Goal: Task Accomplishment & Management: Manage account settings

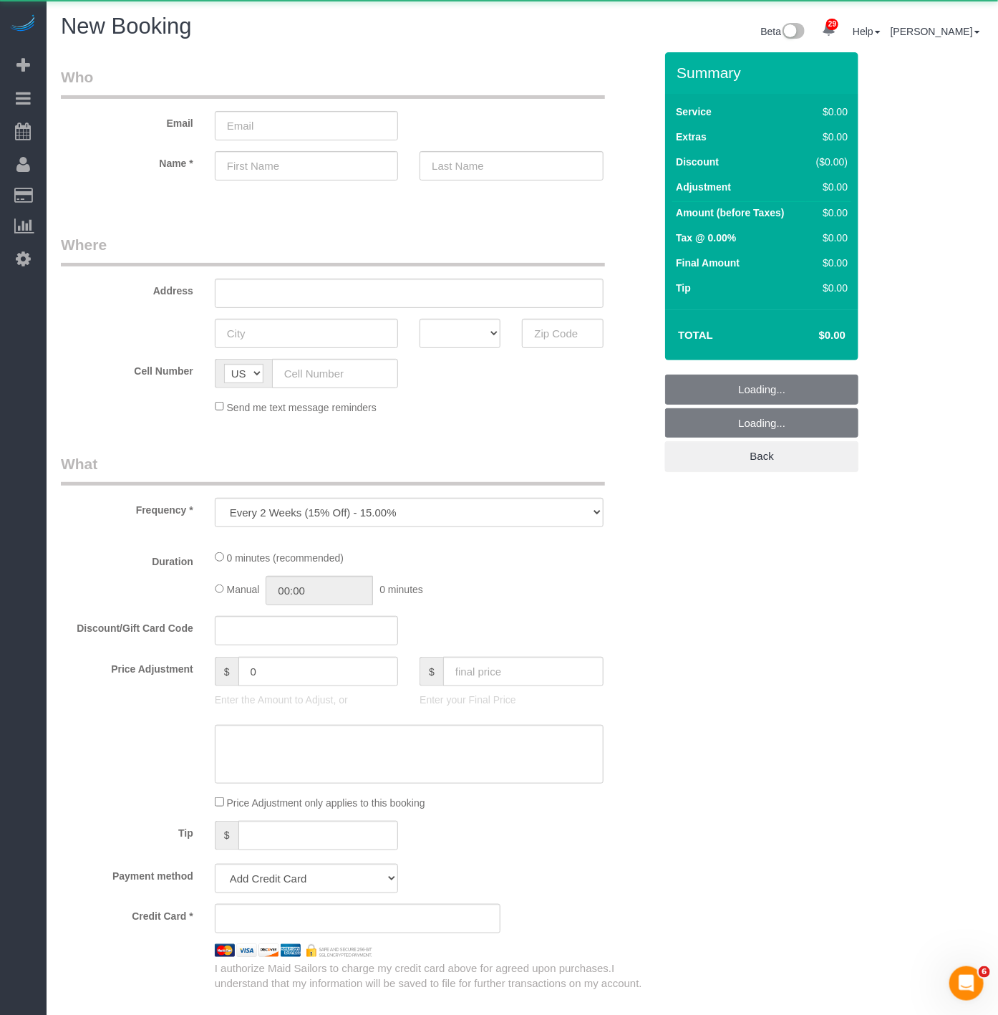
scroll to position [2066, 998]
select select "number:89"
select select "number:90"
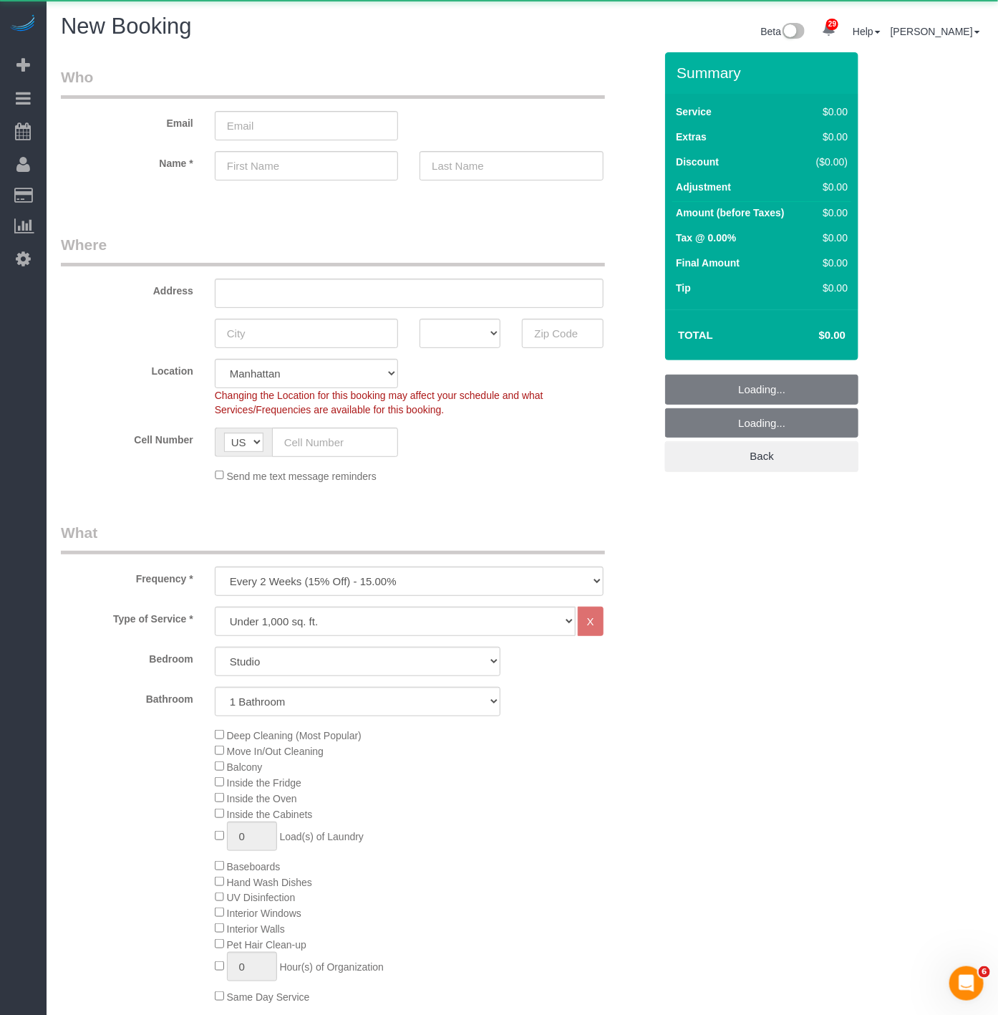
scroll to position [2455, 998]
select select "object:18636"
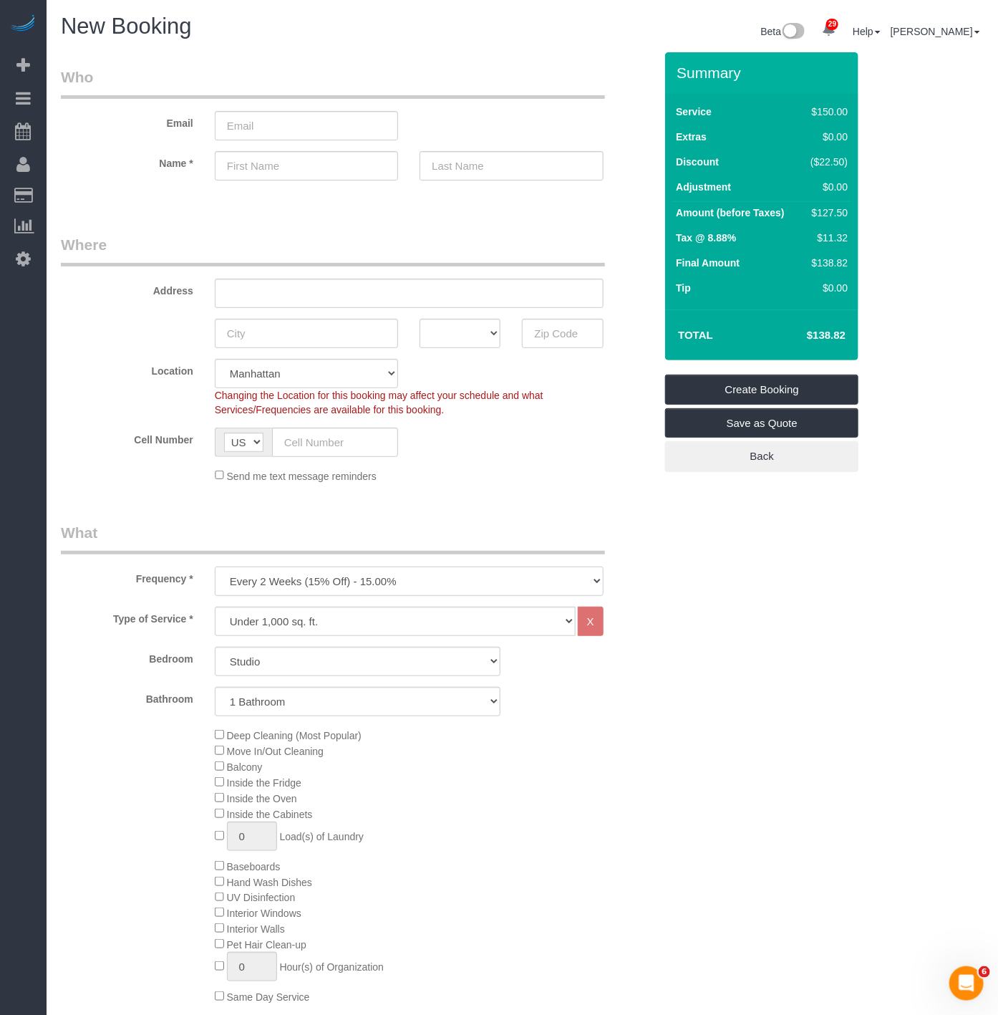
click at [278, 577] on select "One Time Weekly (20% Off) - 20.00% Every 2 Weeks (15% Off) - 15.00% Every 4 Wee…" at bounding box center [409, 581] width 389 height 29
click at [279, 575] on select "One Time Weekly (20% Off) - 20.00% Every 2 Weeks (15% Off) - 15.00% Every 4 Wee…" at bounding box center [409, 581] width 389 height 29
click at [290, 661] on select "Studio 1 Bedroom 2 Bedrooms 3 Bedrooms" at bounding box center [358, 661] width 287 height 29
select select "2"
click at [215, 648] on select "Studio 1 Bedroom 2 Bedrooms 3 Bedrooms" at bounding box center [358, 661] width 287 height 29
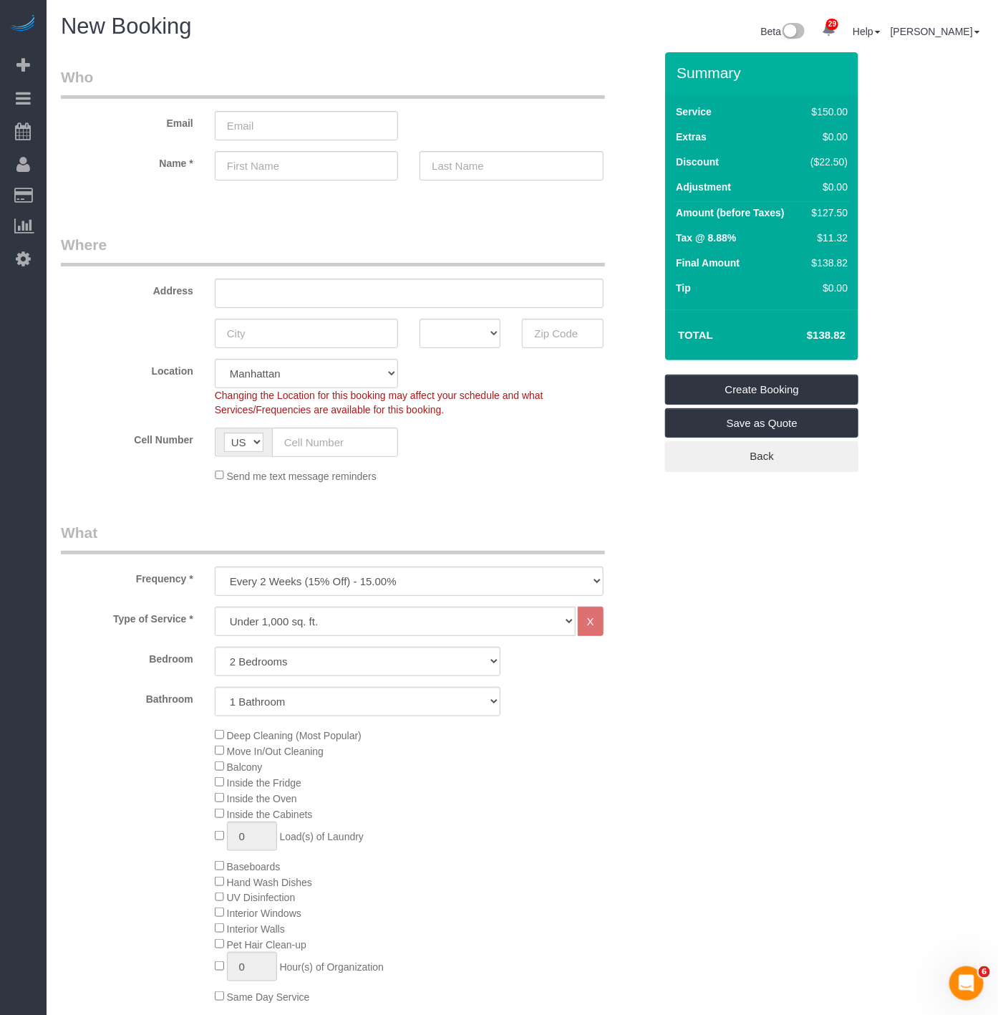
click at [518, 754] on div "Deep Cleaning (Most Popular) Move In/Out Cleaning Balcony Inside the Fridge Ins…" at bounding box center [434, 865] width 461 height 277
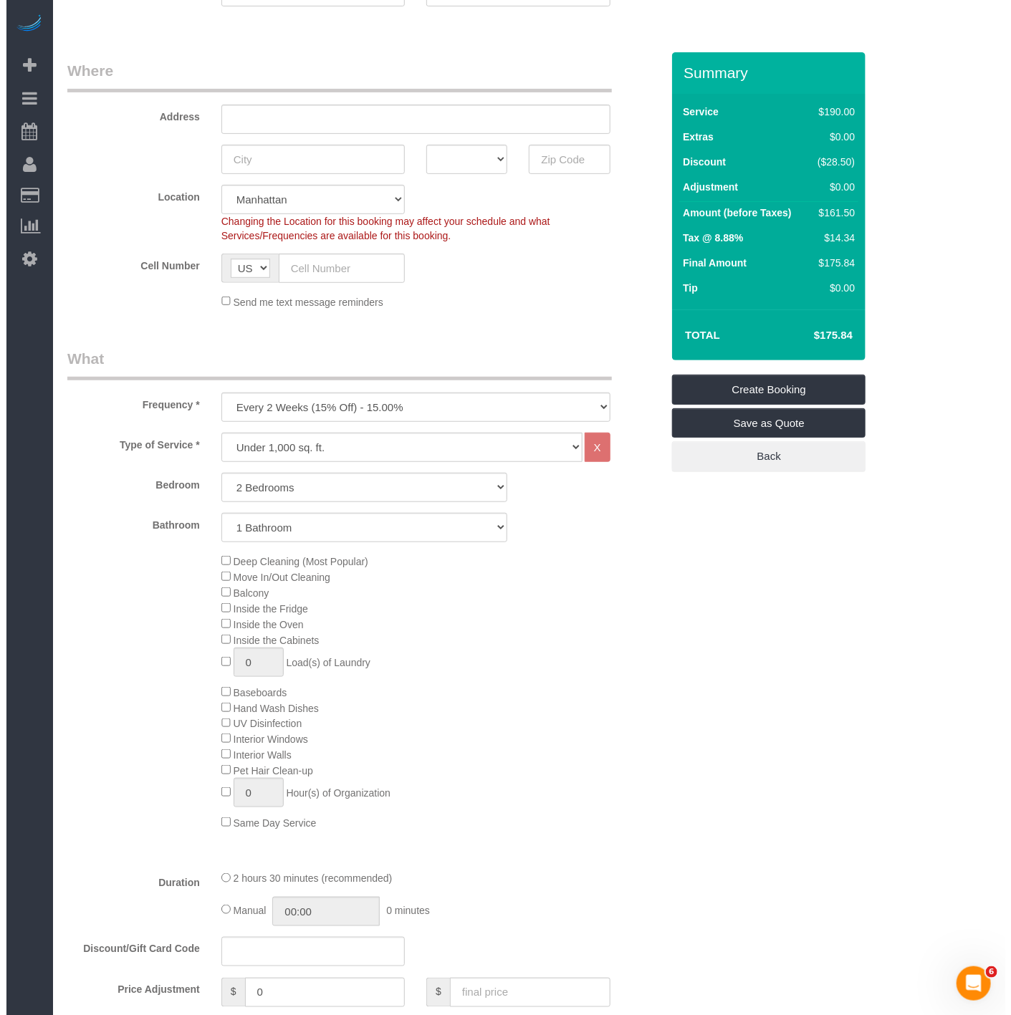
scroll to position [0, 0]
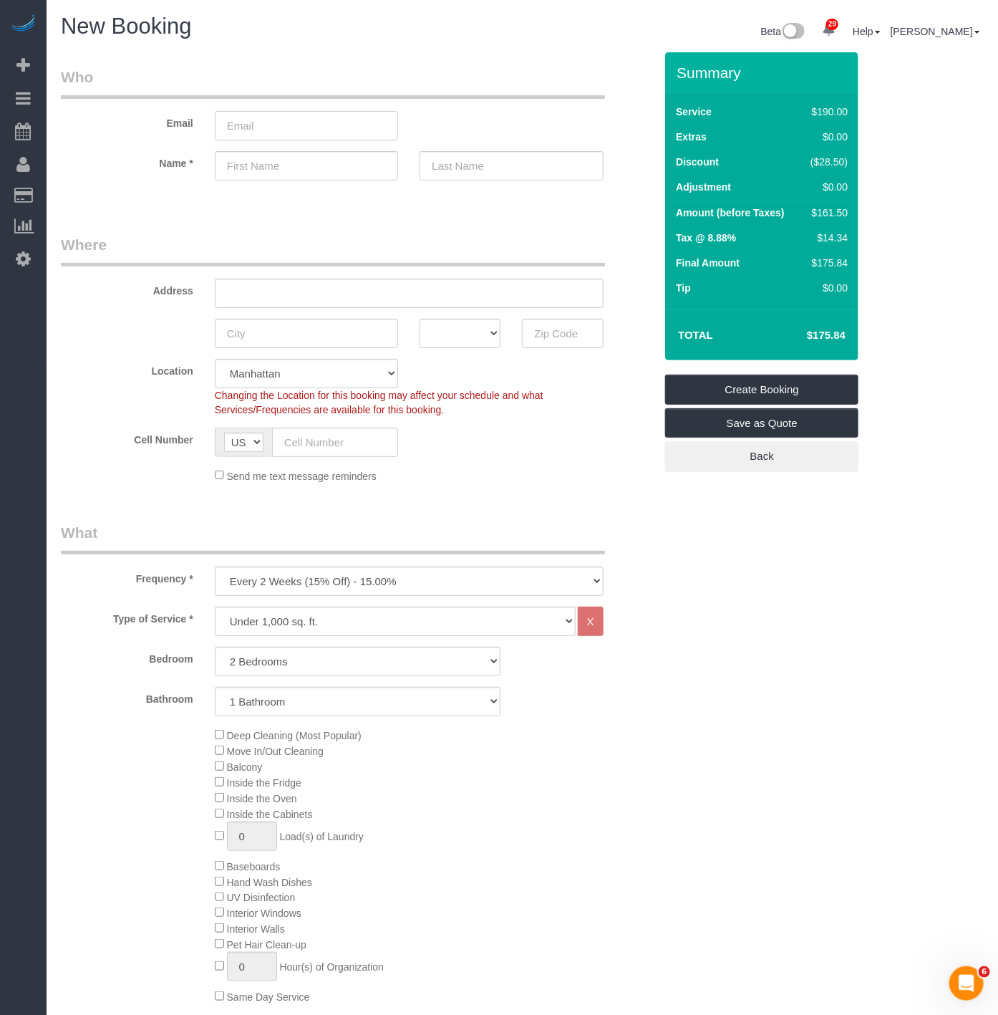
click at [288, 135] on input "email" at bounding box center [306, 125] width 183 height 29
paste input "martinangelovski96@gmail.com"
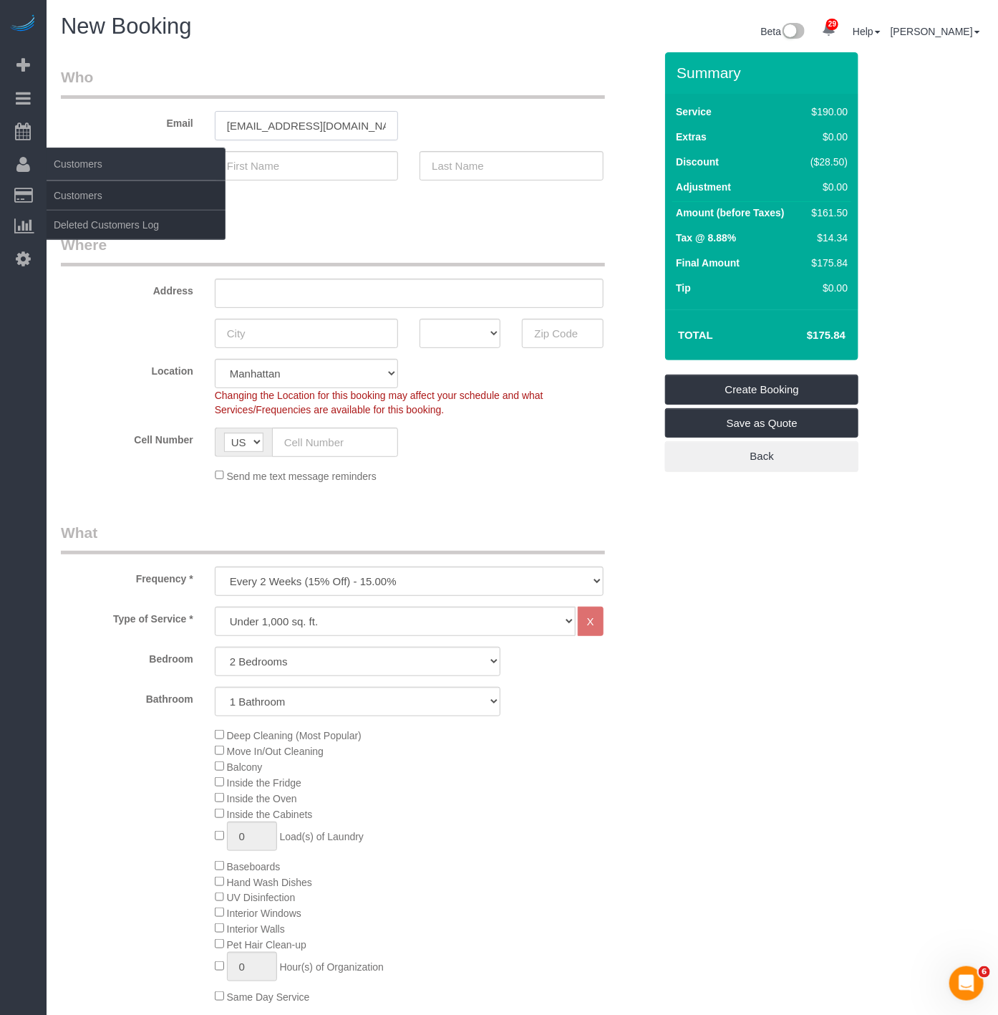
type input "martinangelovski96@gmail.com"
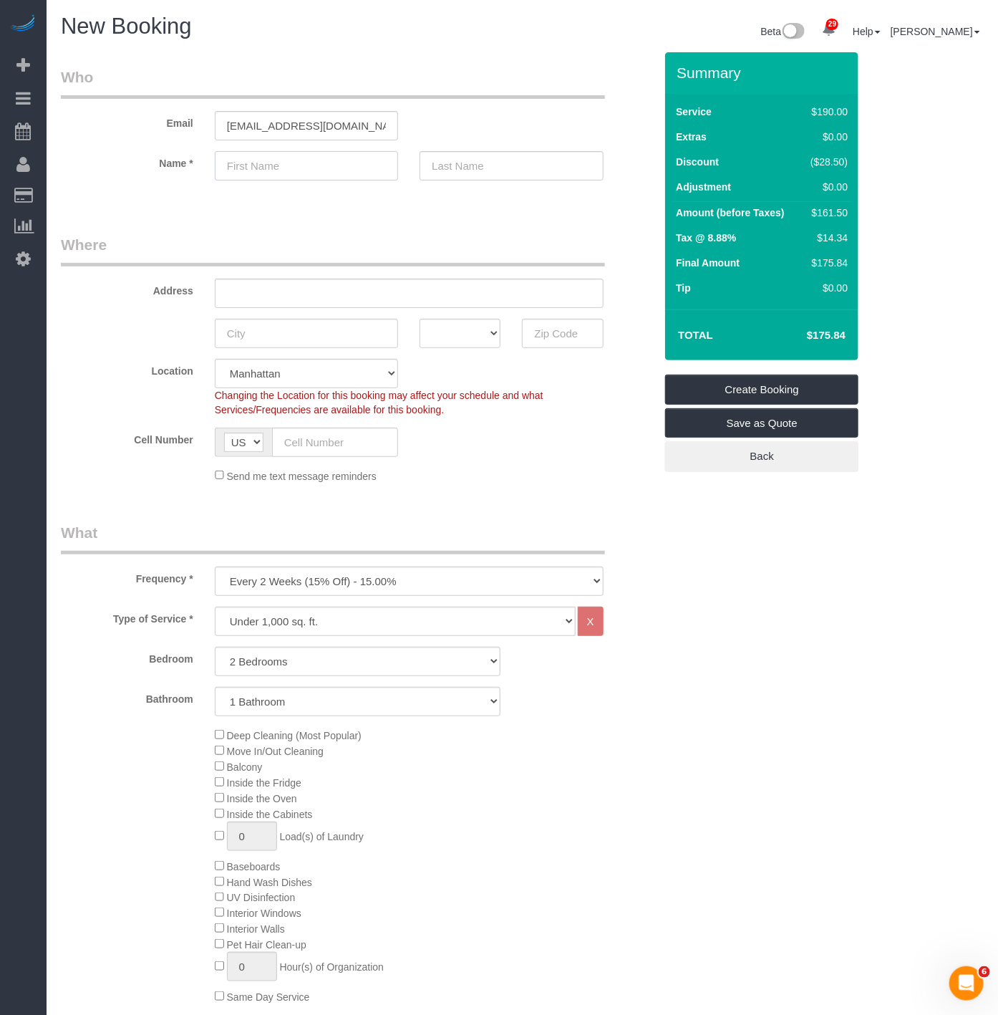
click at [239, 166] on input "text" at bounding box center [306, 165] width 183 height 29
paste input "Martin Angloveski"
click at [303, 173] on input "Martin Angloveski" at bounding box center [306, 165] width 183 height 29
click at [303, 170] on input "Martin Angloveski" at bounding box center [306, 165] width 183 height 29
click at [303, 163] on input "Martin Angloveski" at bounding box center [306, 165] width 183 height 29
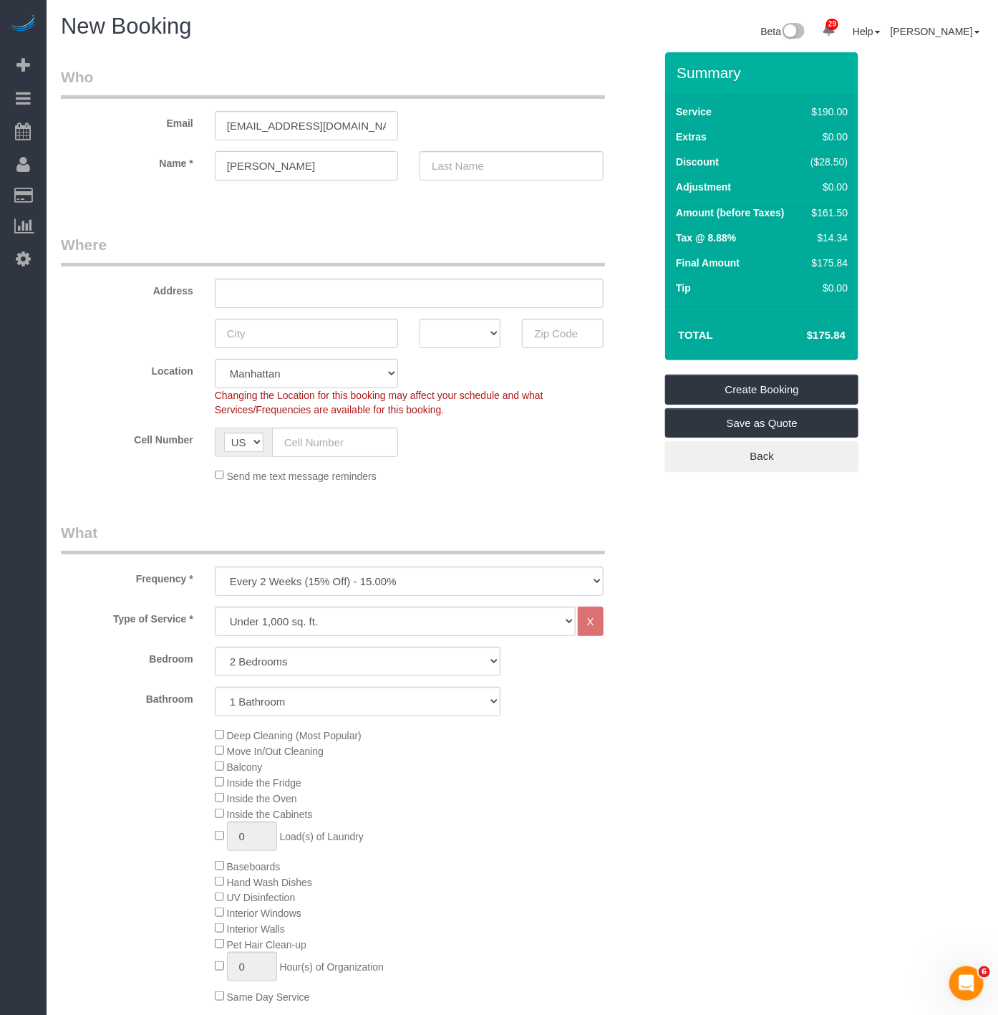
click at [303, 163] on input "Martin Angloveski" at bounding box center [306, 165] width 183 height 29
type input "Martin"
click at [541, 176] on input "text" at bounding box center [511, 165] width 183 height 29
paste input "Angloveski"
type input "Angloveski"
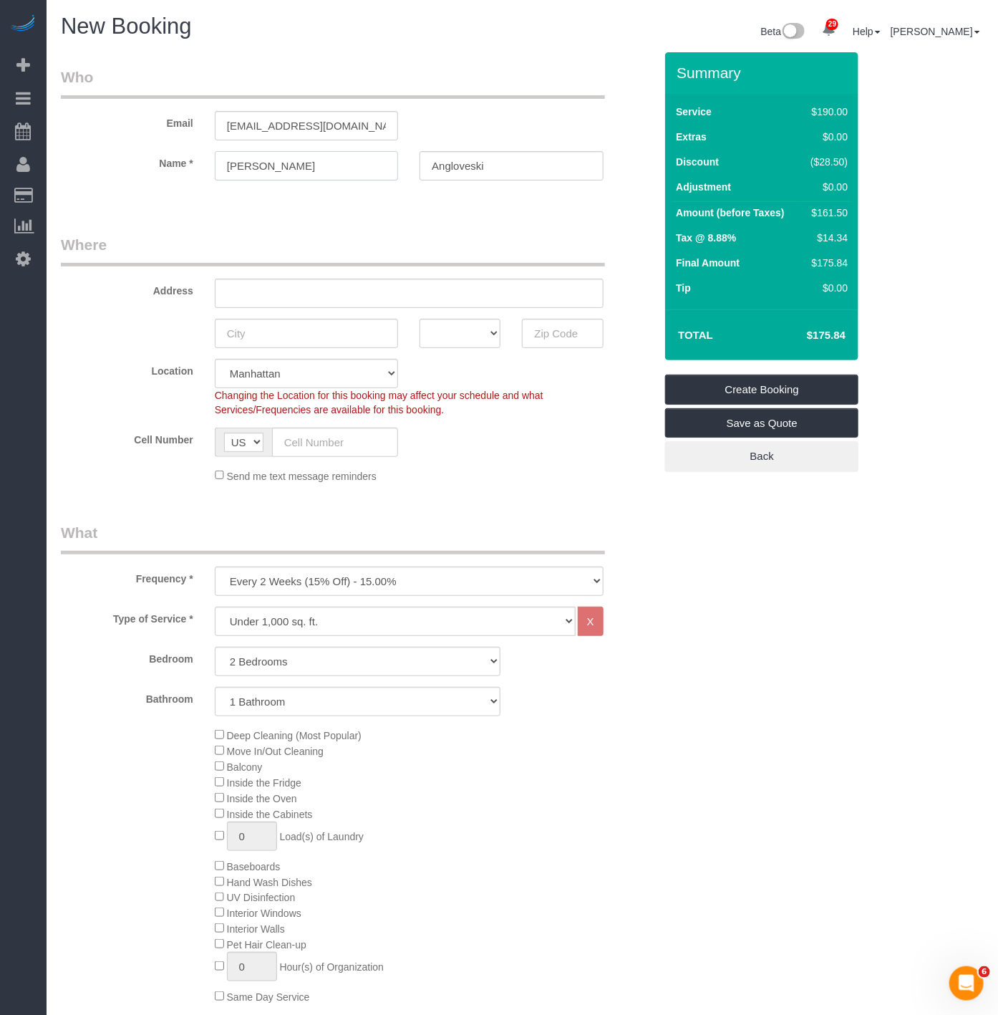
click at [271, 170] on input "Martin" at bounding box center [306, 165] width 183 height 29
type input "Martin"
click at [449, 170] on input "Angloveski" at bounding box center [511, 165] width 183 height 29
click at [476, 166] on input "Angeloveski" at bounding box center [511, 165] width 183 height 29
type input "Angelovski"
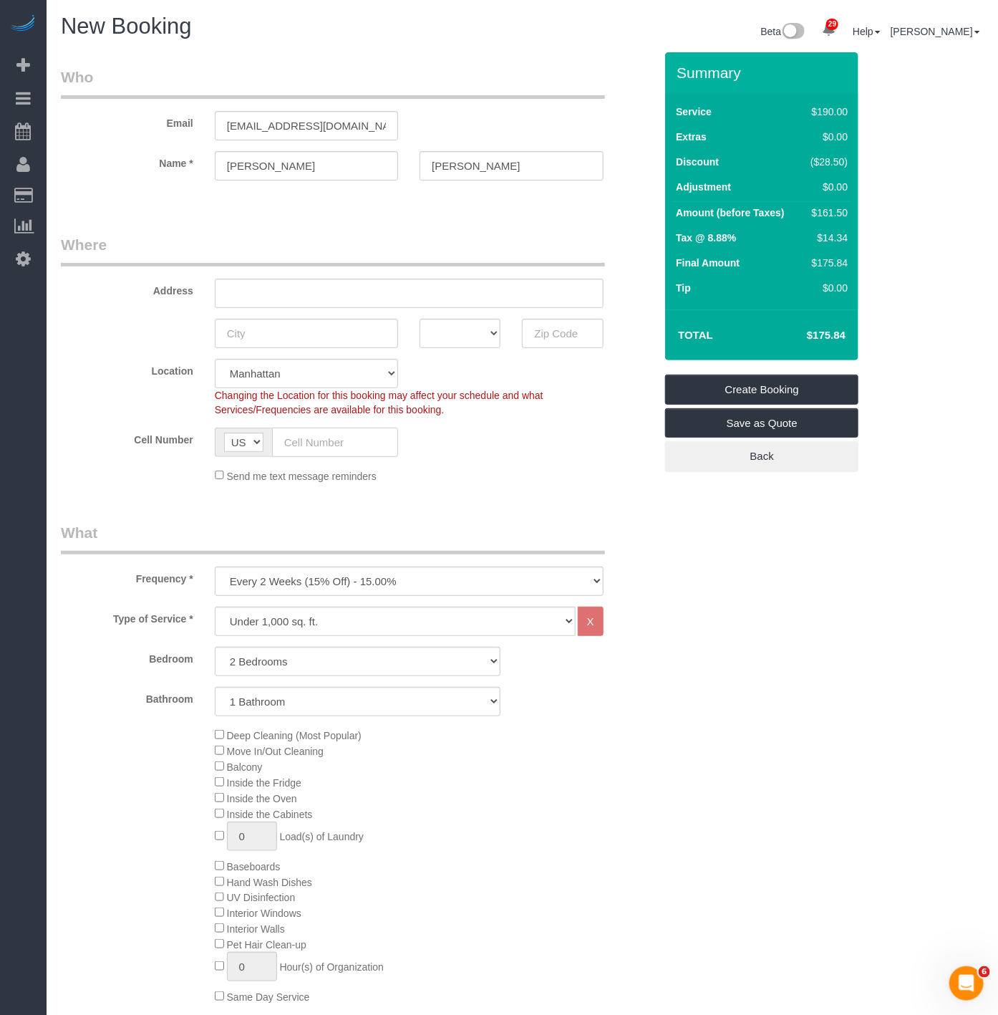
click at [317, 438] on input "text" at bounding box center [335, 442] width 126 height 29
paste input "+1 201 844 1445"
drag, startPoint x: 301, startPoint y: 440, endPoint x: 117, endPoint y: 446, distance: 184.2
click at [117, 446] on div "Cell Number AF AL DZ AD AO AI AQ AG AR AM AW AU AT AZ BS BH BD BB BY BE BZ BJ B…" at bounding box center [357, 442] width 615 height 29
type input "(201) 844-1445"
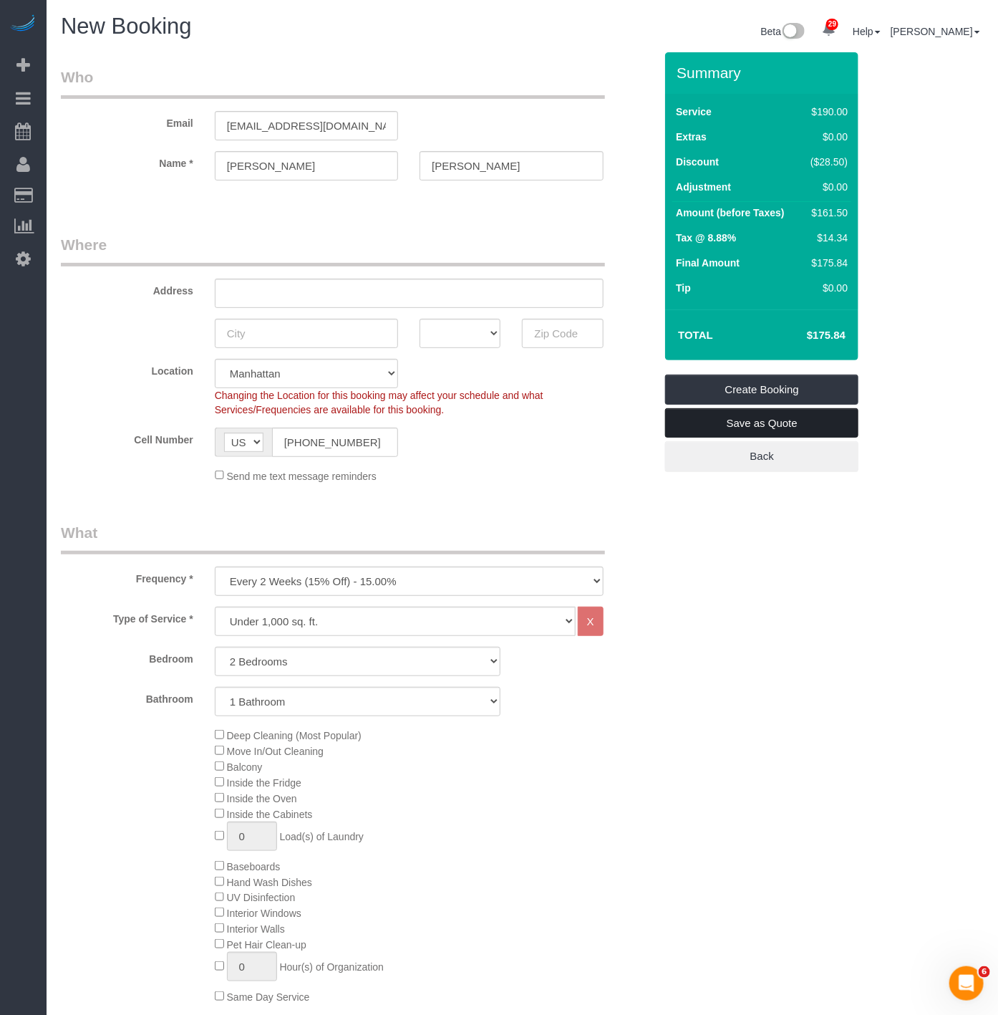
click at [783, 418] on link "Save as Quote" at bounding box center [761, 423] width 193 height 30
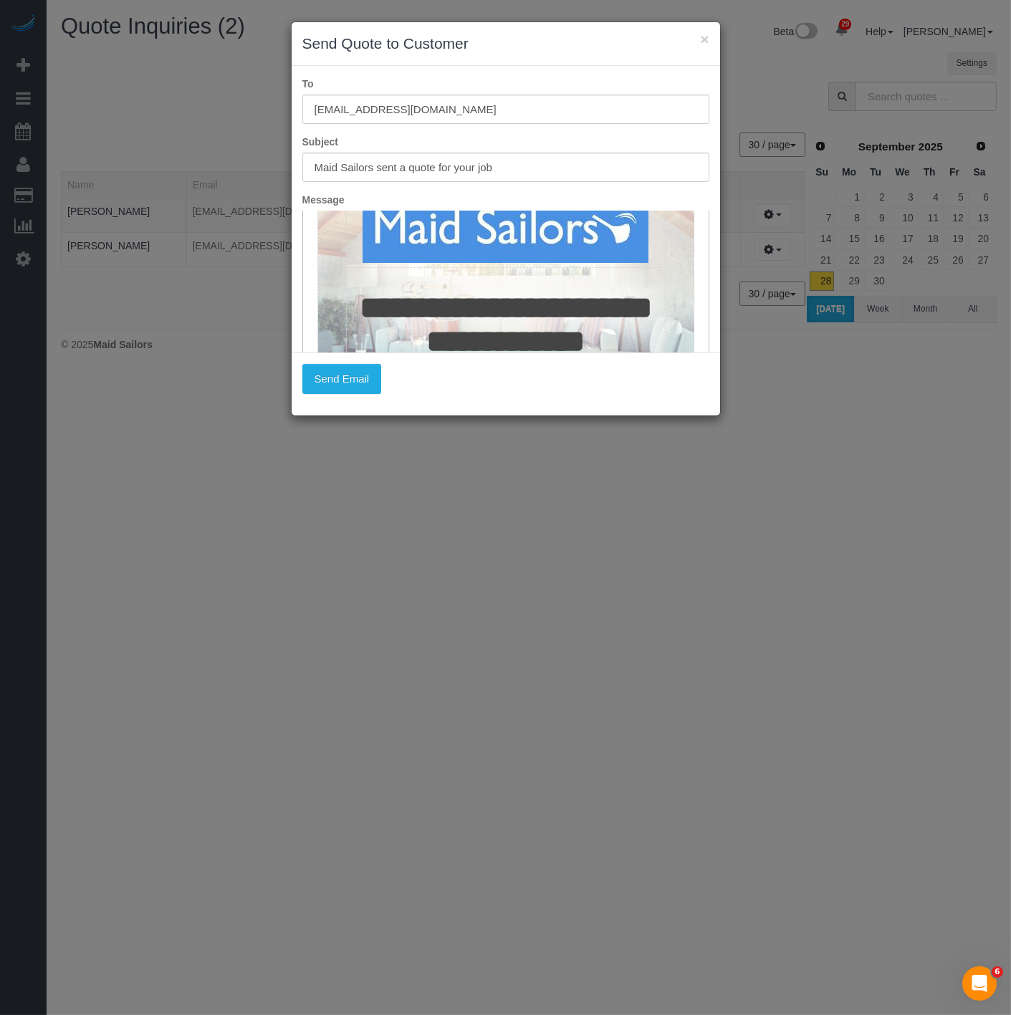
scroll to position [239, 0]
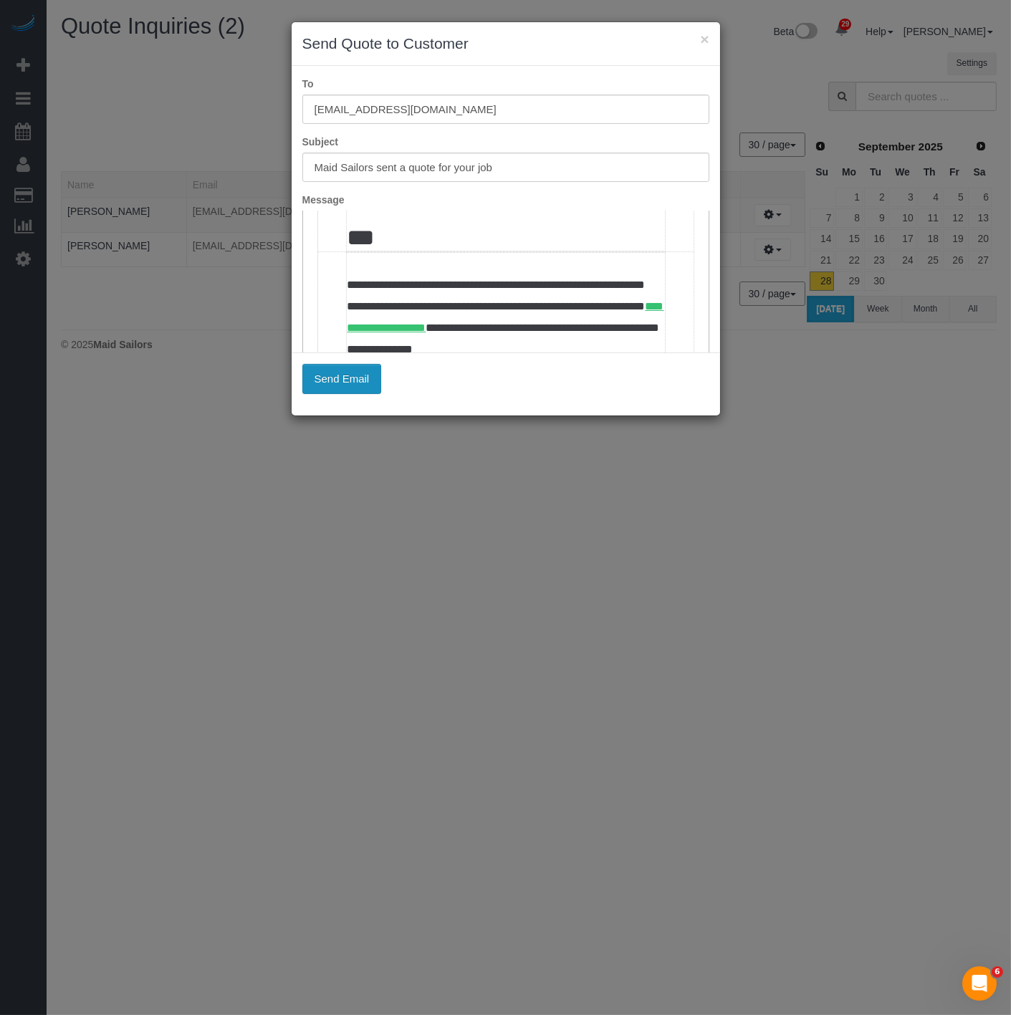
click at [330, 374] on button "Send Email" at bounding box center [342, 379] width 80 height 30
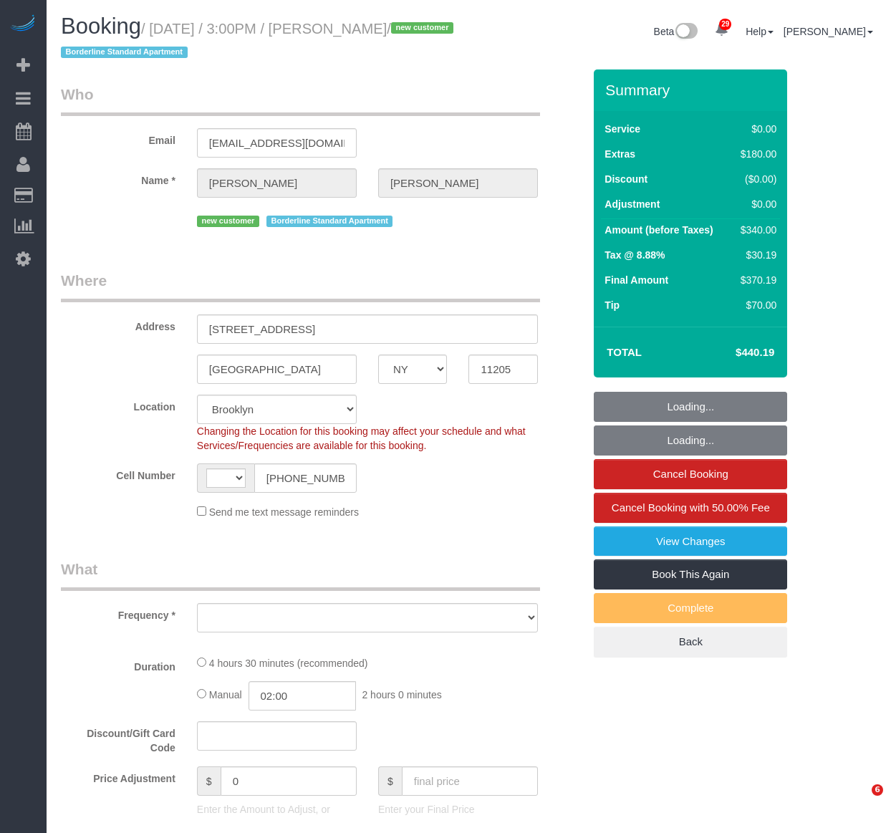
select select "NY"
select select "number:89"
select select "number:79"
select select "number:15"
select select "number:6"
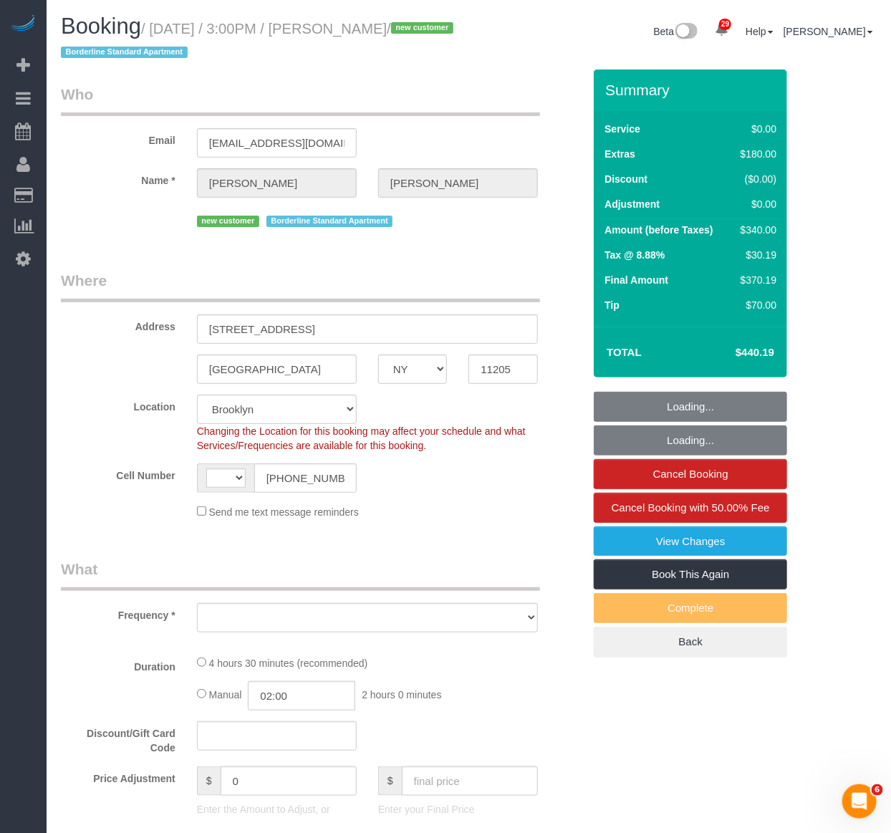
select select "string:US"
select select "string:stripe-pm_1S56cq4VGloSiKo7mTPCRTxw"
select select "object:979"
select select "spot1"
select select "object:1471"
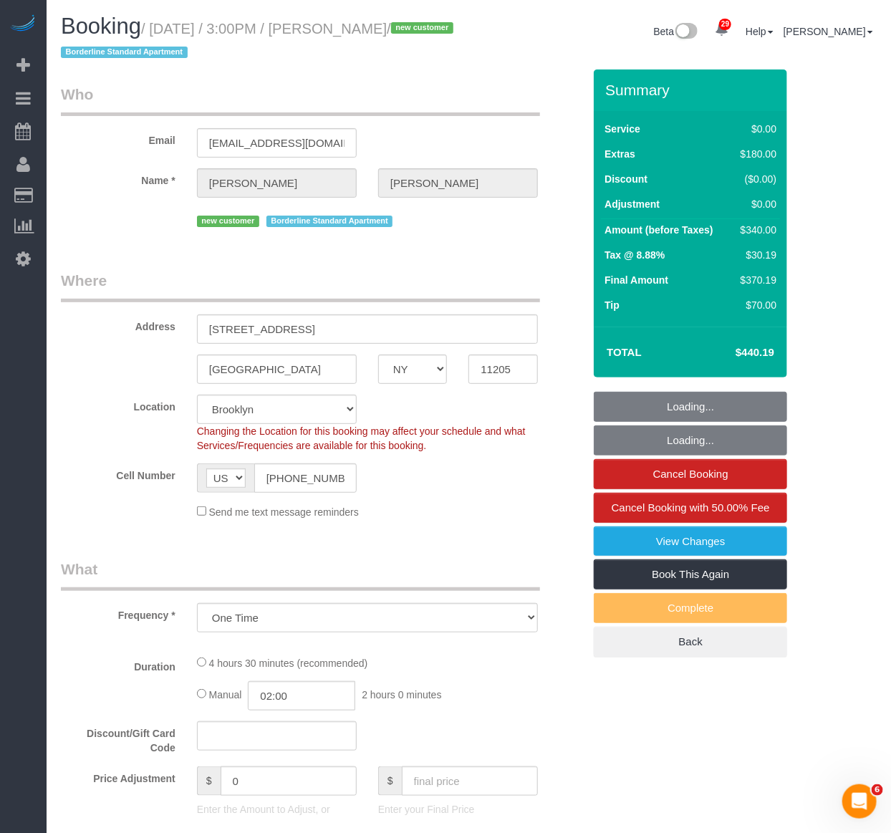
select select "1"
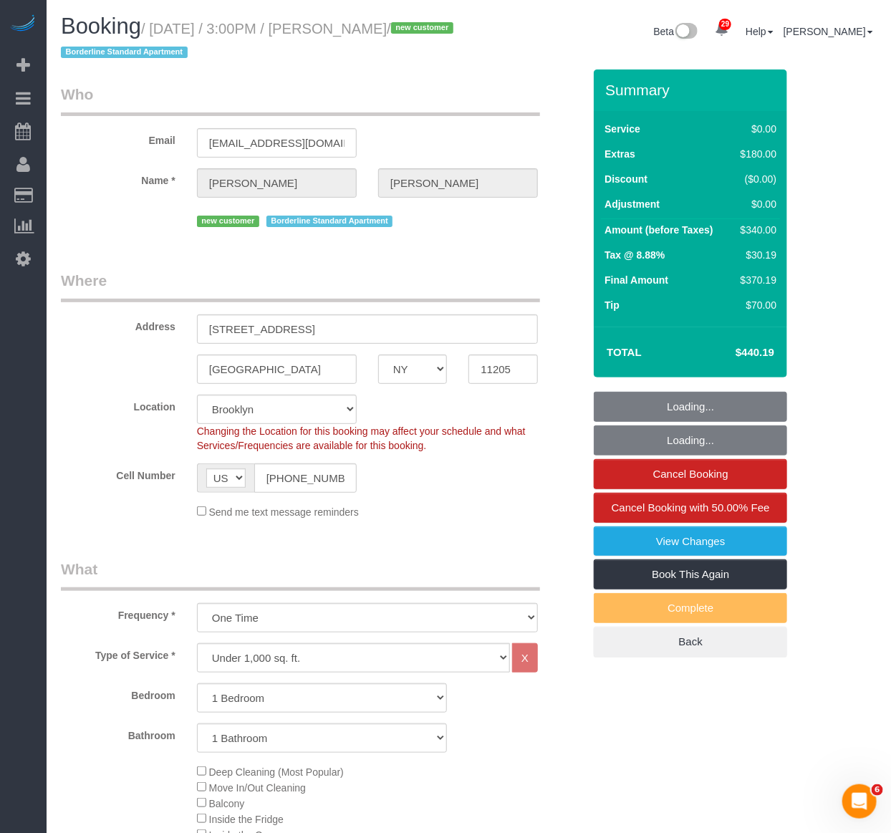
select select "1"
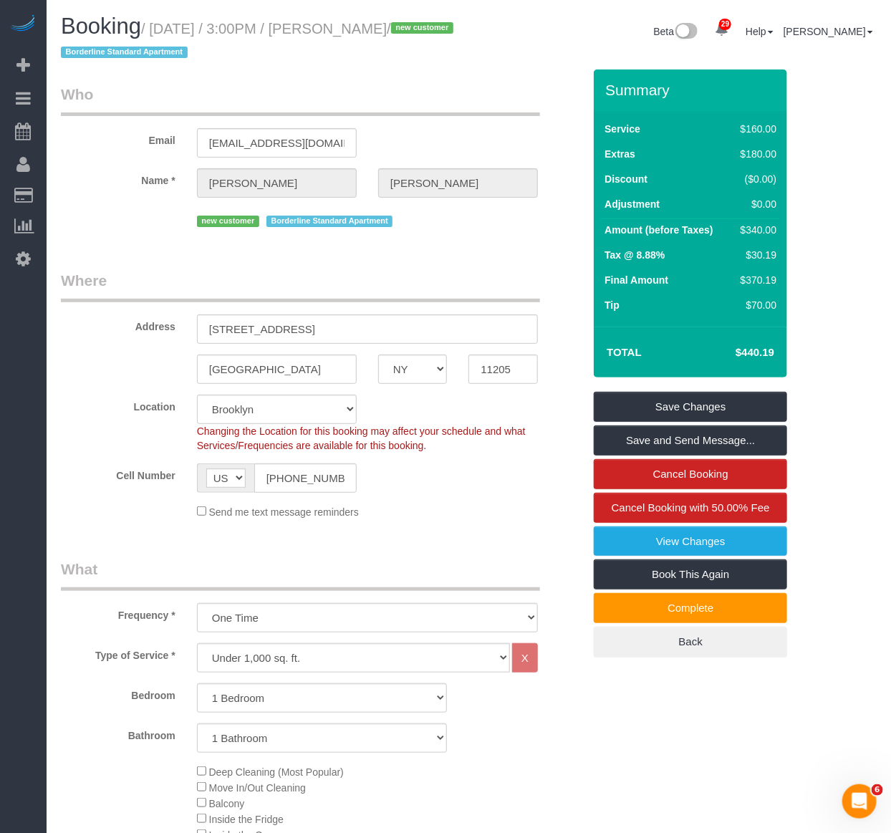
drag, startPoint x: 447, startPoint y: 29, endPoint x: 358, endPoint y: 27, distance: 88.9
click at [358, 27] on small "/ September 28, 2025 / 3:00PM / Lucy Leonard / new customer Borderline Standard…" at bounding box center [259, 41] width 397 height 40
copy small "Lucy Leonard"
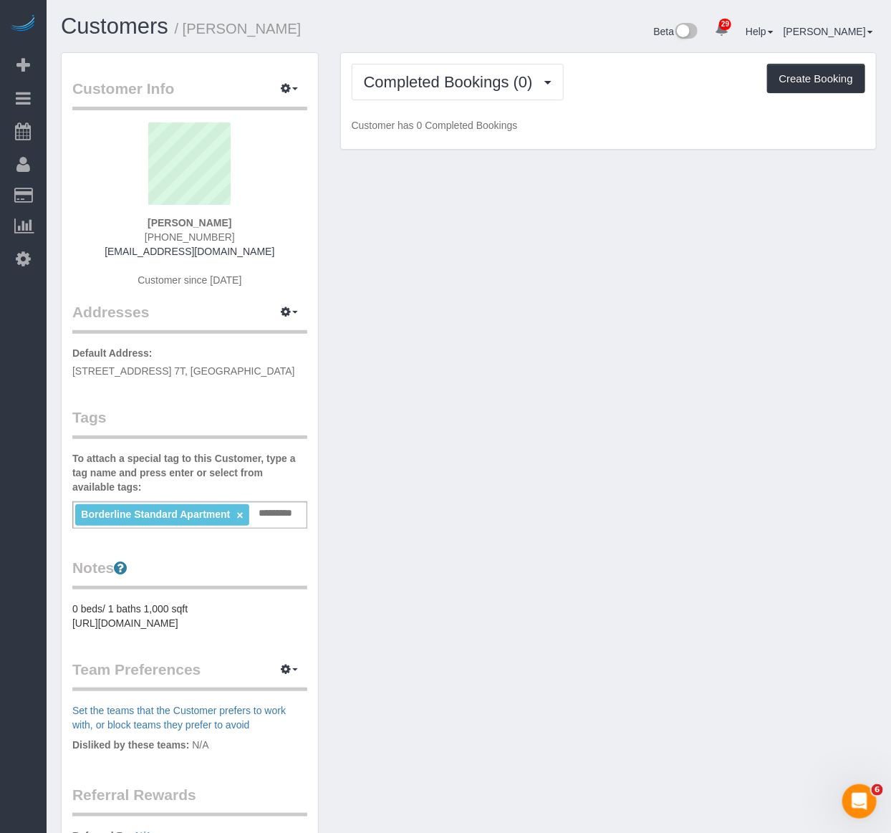
click at [292, 102] on legend "Customer Info Edit Contact Info Send Message Email Preferences Special Sales Ta…" at bounding box center [189, 94] width 235 height 32
click at [292, 85] on button "button" at bounding box center [289, 89] width 36 height 22
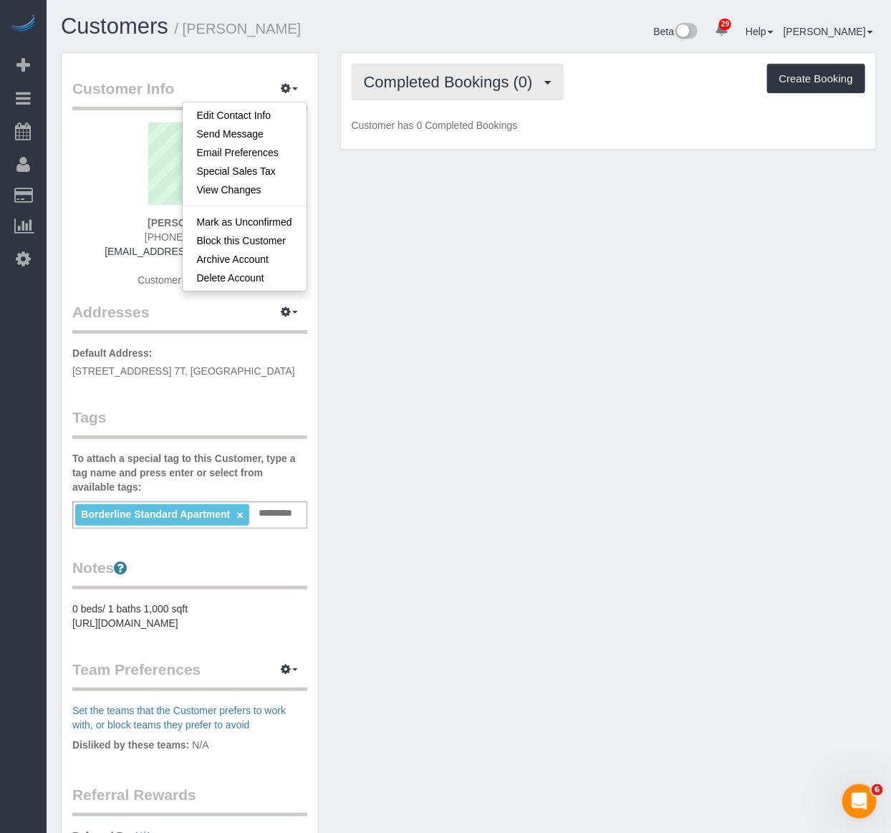
click at [440, 88] on span "Completed Bookings (0)" at bounding box center [452, 82] width 176 height 18
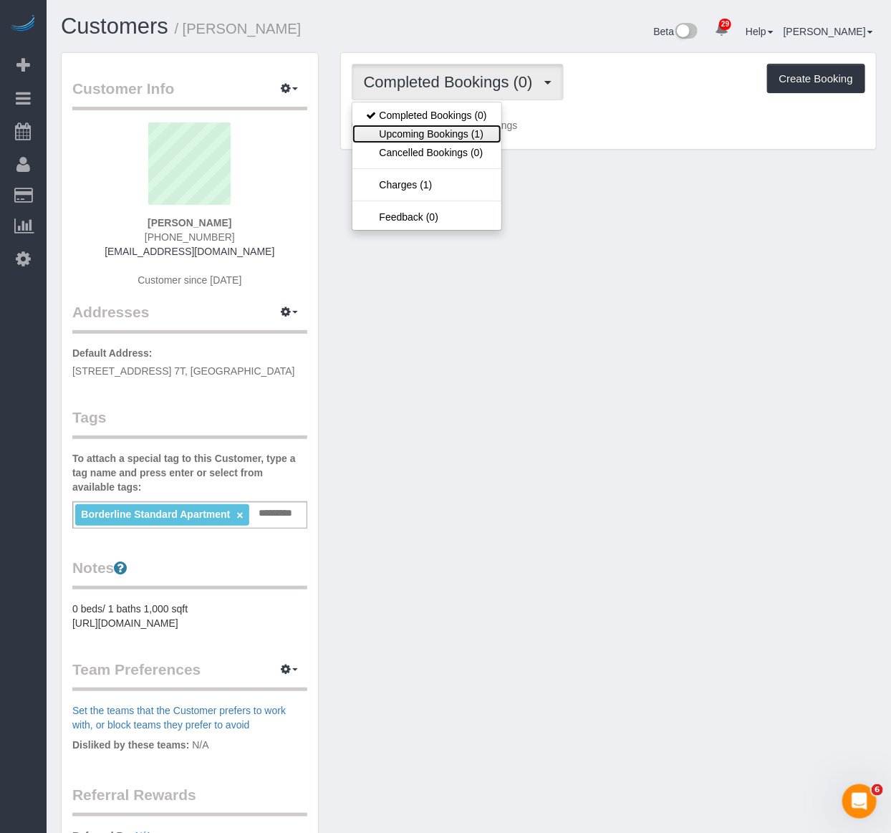
click at [433, 131] on link "Upcoming Bookings (1)" at bounding box center [426, 134] width 149 height 19
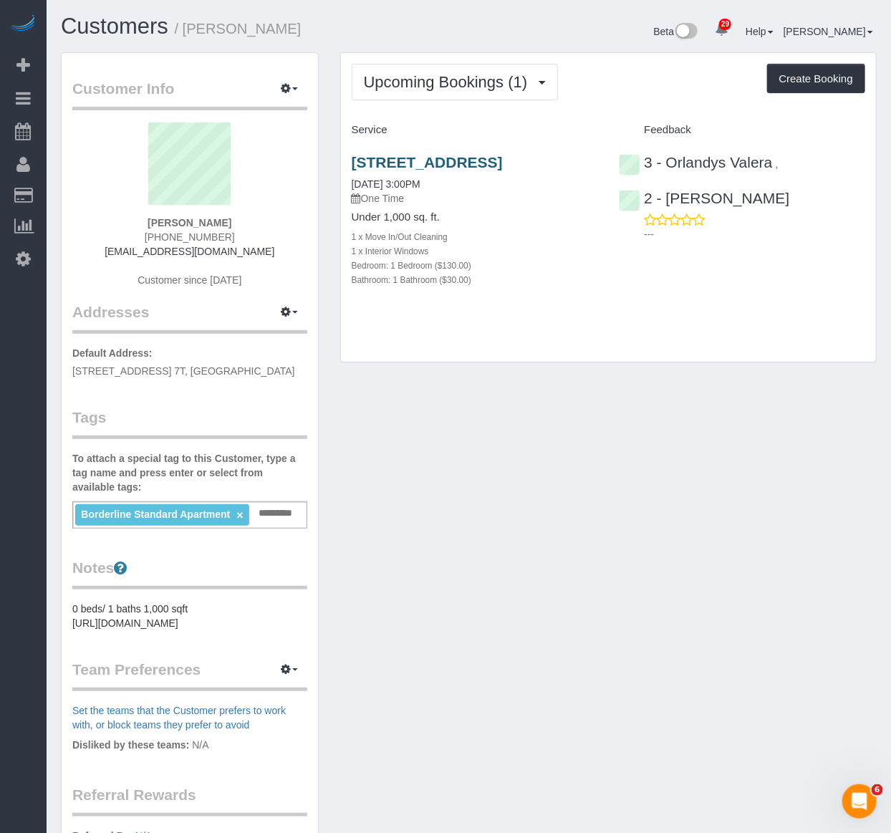
drag, startPoint x: 456, startPoint y: 196, endPoint x: 456, endPoint y: 179, distance: 17.2
click at [456, 196] on div "275 Park Avenue, Apt. 503, Brooklyn, NY 11205 09/28/2025 3:00PM One Time" at bounding box center [475, 180] width 246 height 52
click at [456, 170] on link "275 Park Avenue, Apt. 503, Brooklyn, NY 11205" at bounding box center [427, 162] width 151 height 16
click at [292, 86] on button "button" at bounding box center [289, 89] width 36 height 22
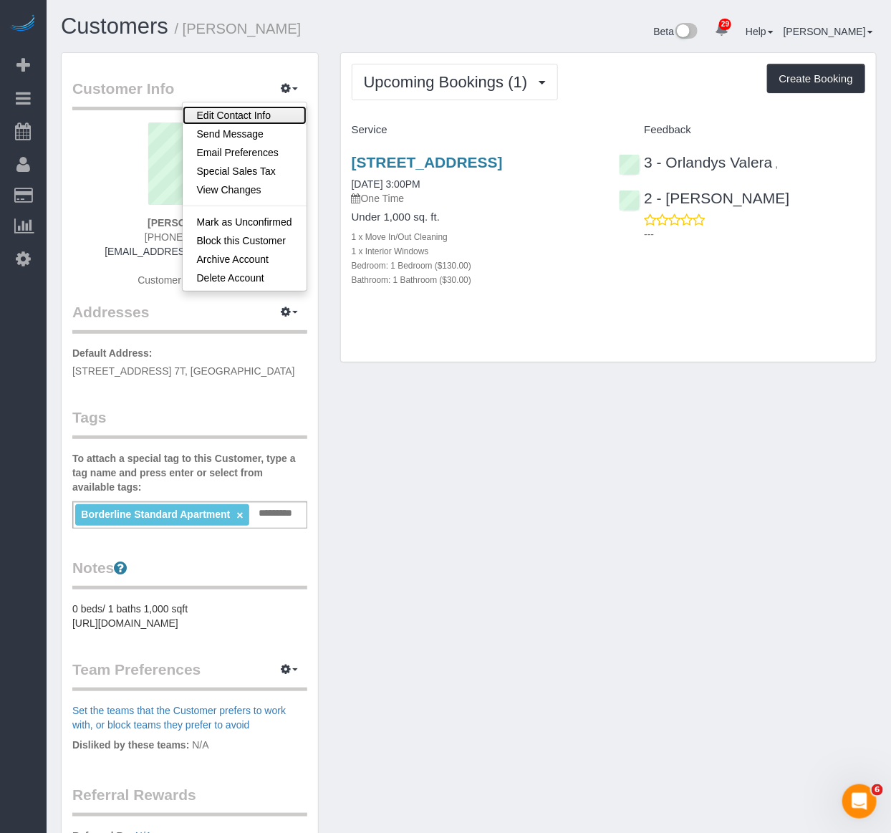
click at [256, 116] on link "Edit Contact Info" at bounding box center [245, 115] width 124 height 19
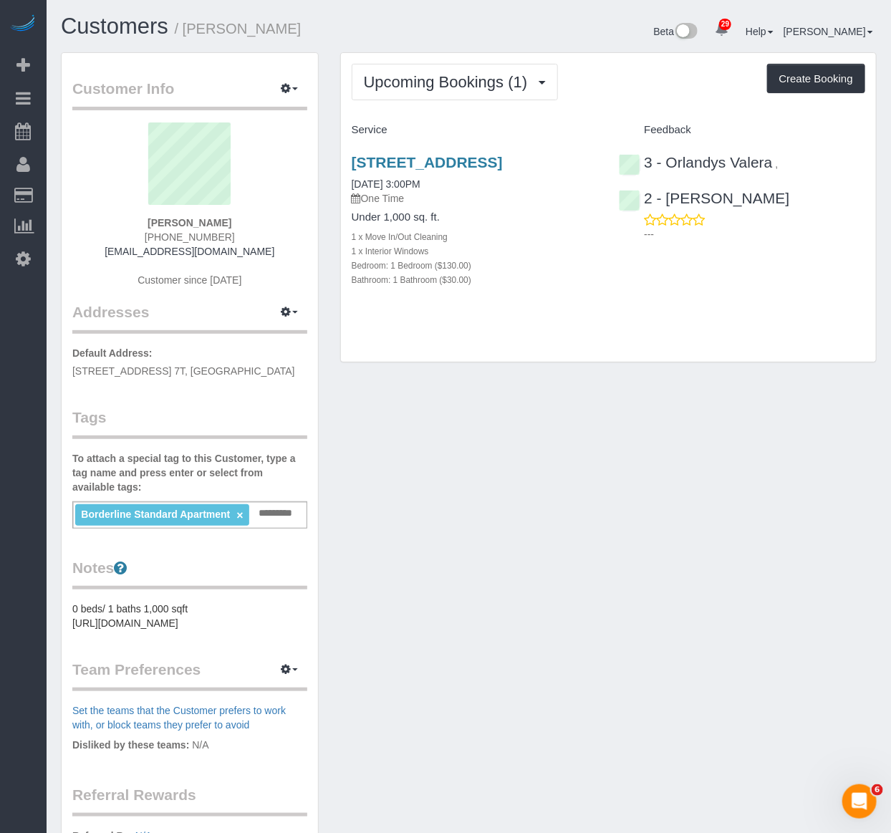
select select "NY"
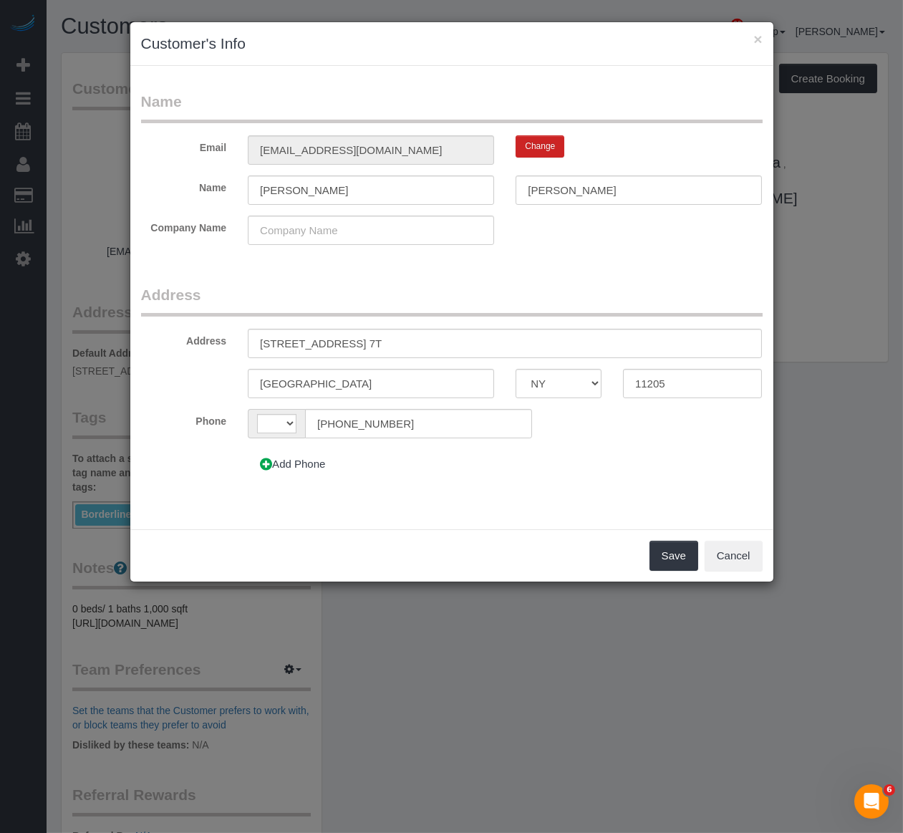
select select "string:US"
click at [453, 329] on input "275 Park Avenue, Apt. 7T" at bounding box center [505, 343] width 514 height 29
paste input "text"
click at [398, 350] on input "text" at bounding box center [505, 343] width 514 height 29
paste input "535 Dean Street, Apt. 503, Brooklyn, NY 11217"
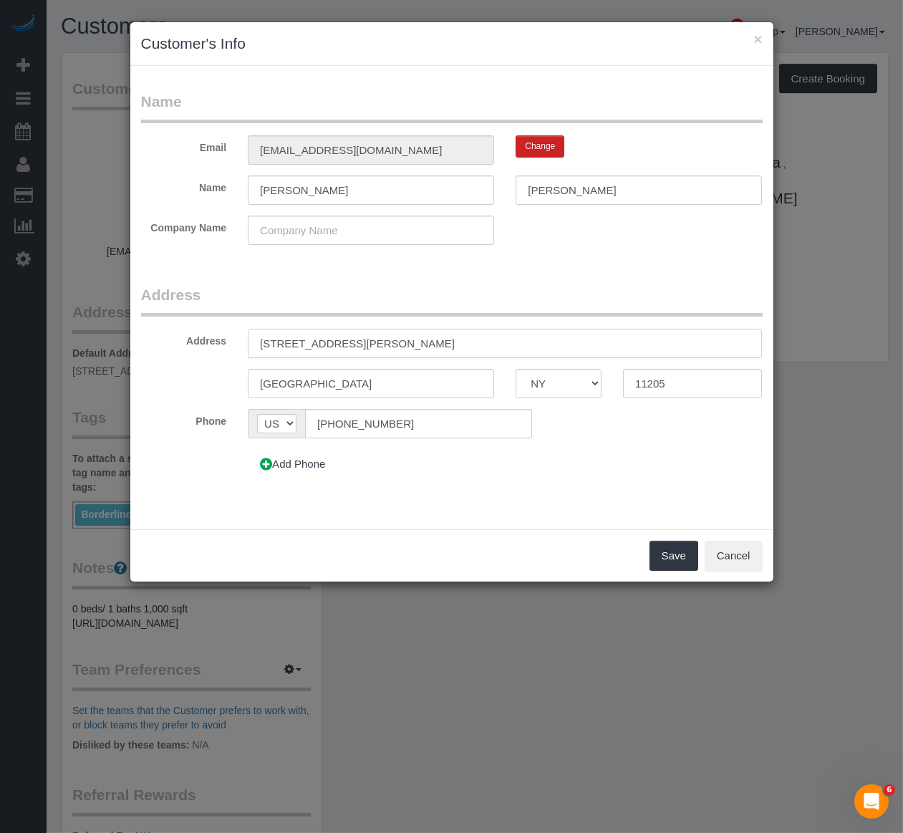
click at [461, 344] on input "535 Dean Street, Apt. 503, Brooklyn, NY 11217" at bounding box center [505, 343] width 514 height 29
type input "535 Dean Street, Apt. 503, Brooklyn, NY"
click at [668, 385] on input "11205" at bounding box center [693, 383] width 140 height 29
click at [653, 380] on input "11205" at bounding box center [693, 383] width 140 height 29
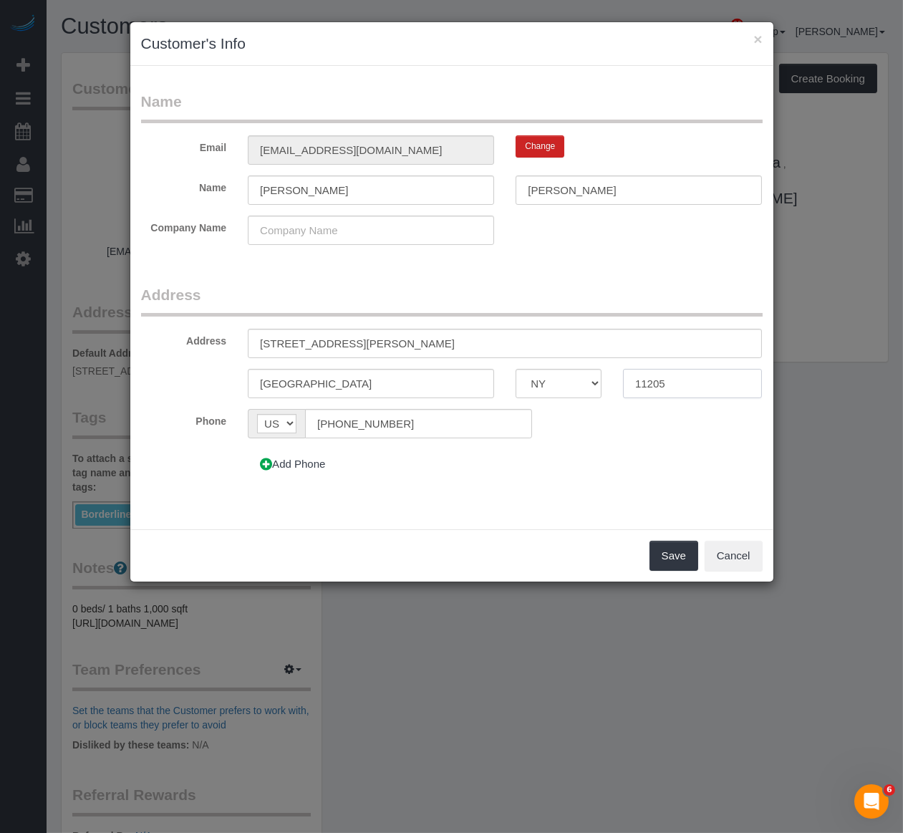
click at [653, 380] on input "11205" at bounding box center [693, 383] width 140 height 29
paste input "17"
type input "11217"
drag, startPoint x: 380, startPoint y: 337, endPoint x: 509, endPoint y: 349, distance: 129.5
click at [509, 349] on input "535 Dean Street, Apt. 503, Brooklyn, NY" at bounding box center [505, 343] width 514 height 29
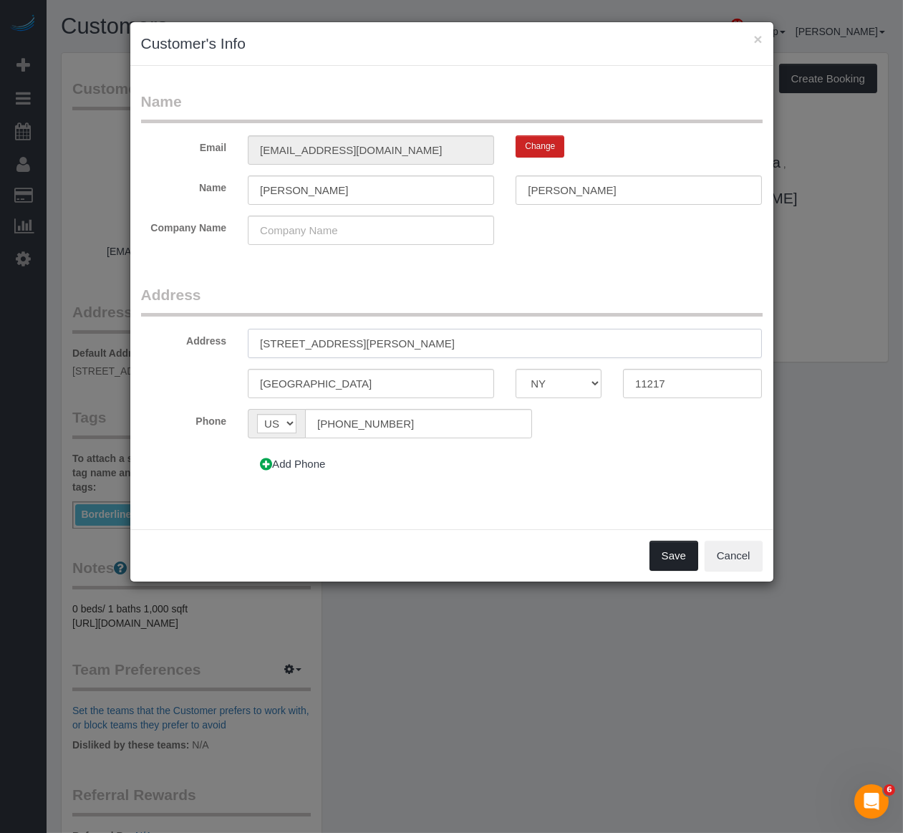
type input "535 Dean Street, Apt. 503"
click at [655, 544] on button "Save" at bounding box center [674, 556] width 49 height 30
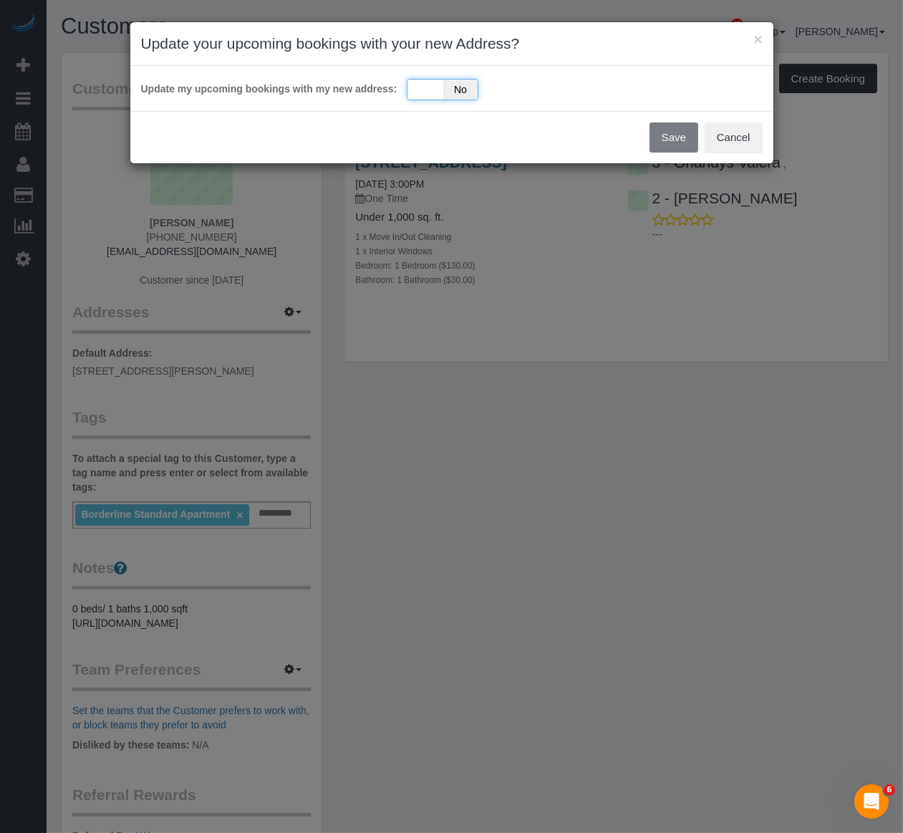
click at [448, 90] on span "No" at bounding box center [460, 90] width 35 height 20
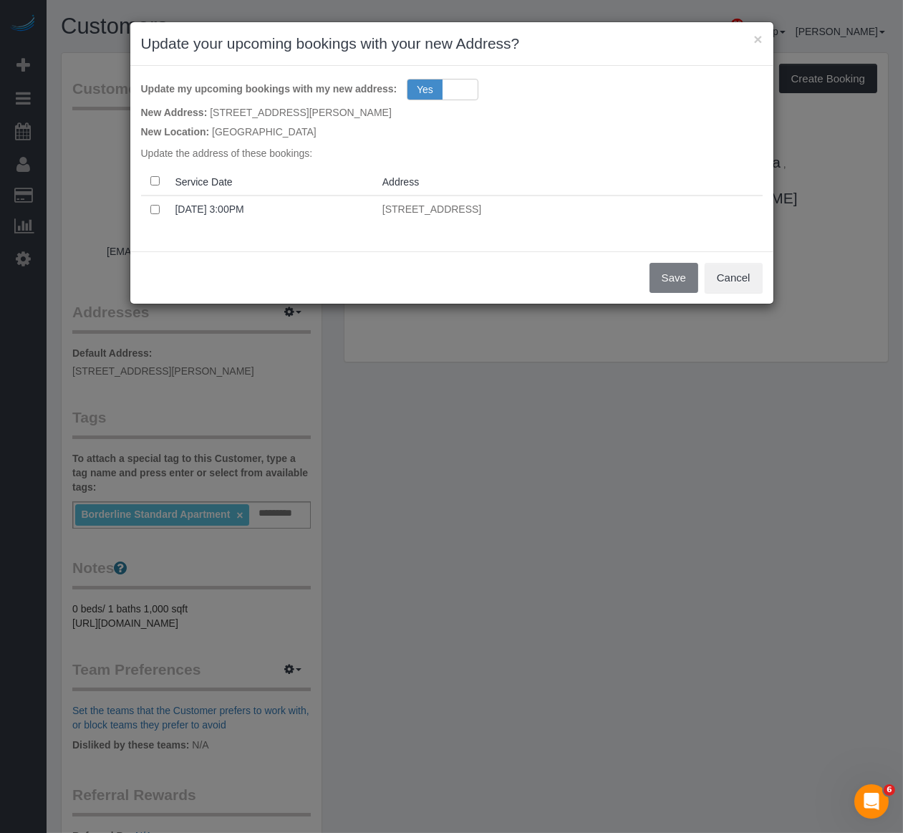
click at [151, 170] on th at bounding box center [155, 182] width 29 height 28
click at [166, 186] on th at bounding box center [155, 182] width 29 height 28
click at [160, 185] on th at bounding box center [155, 182] width 29 height 28
click at [160, 176] on th at bounding box center [155, 182] width 29 height 28
click at [149, 180] on th at bounding box center [155, 182] width 29 height 28
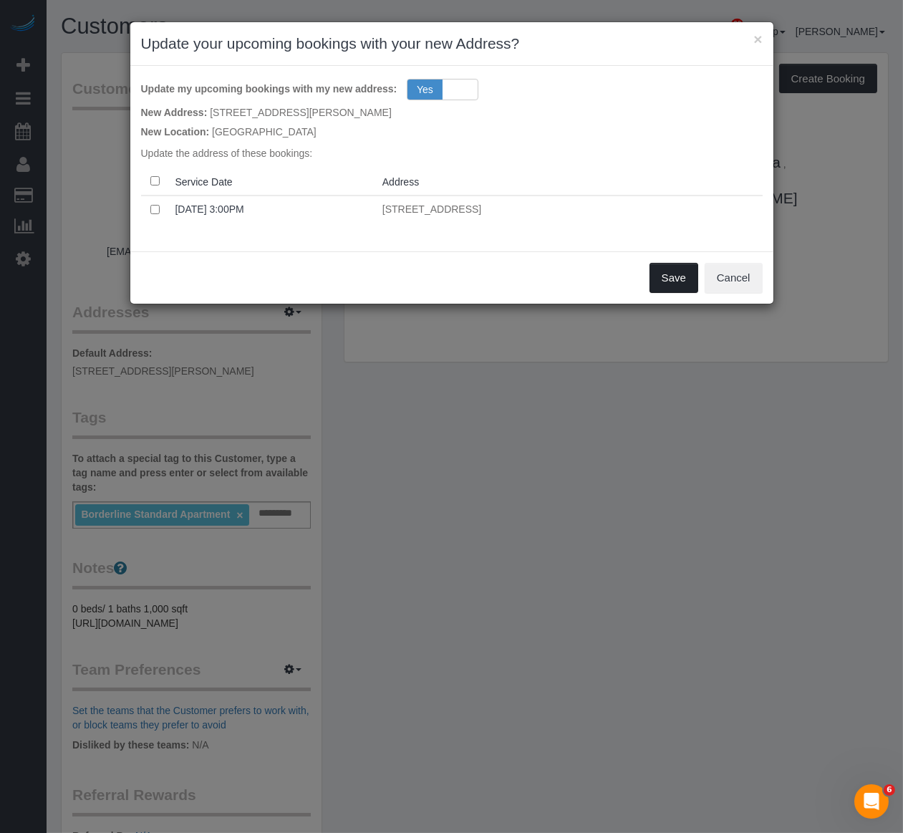
click at [671, 280] on button "Save" at bounding box center [674, 278] width 49 height 30
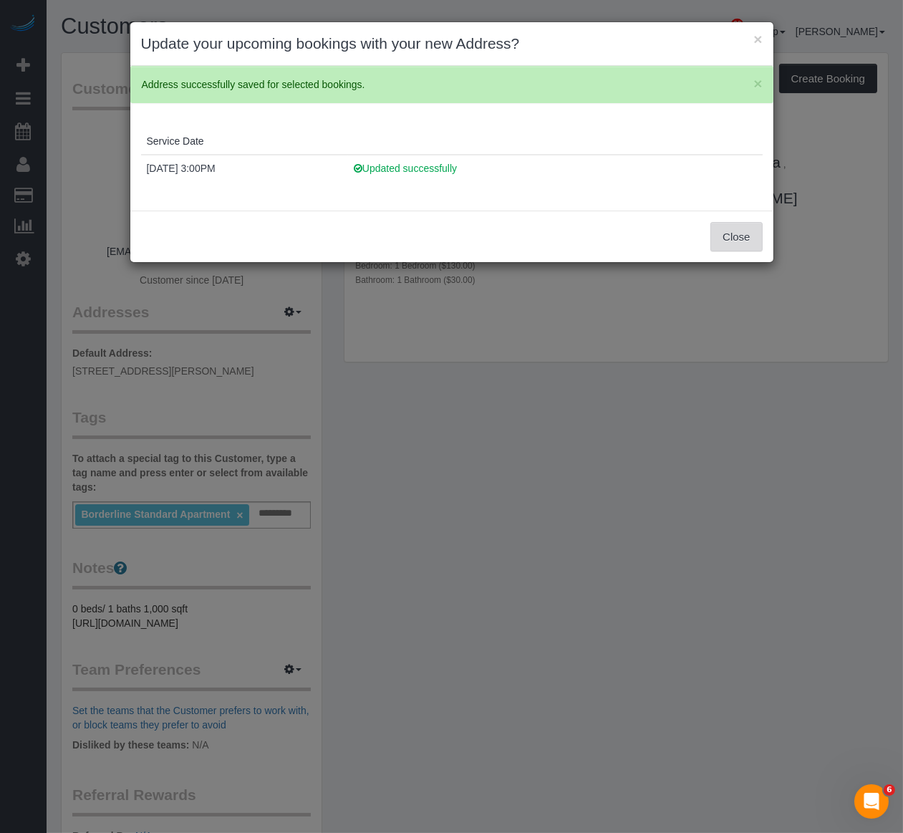
click at [711, 233] on button "Close" at bounding box center [737, 237] width 52 height 30
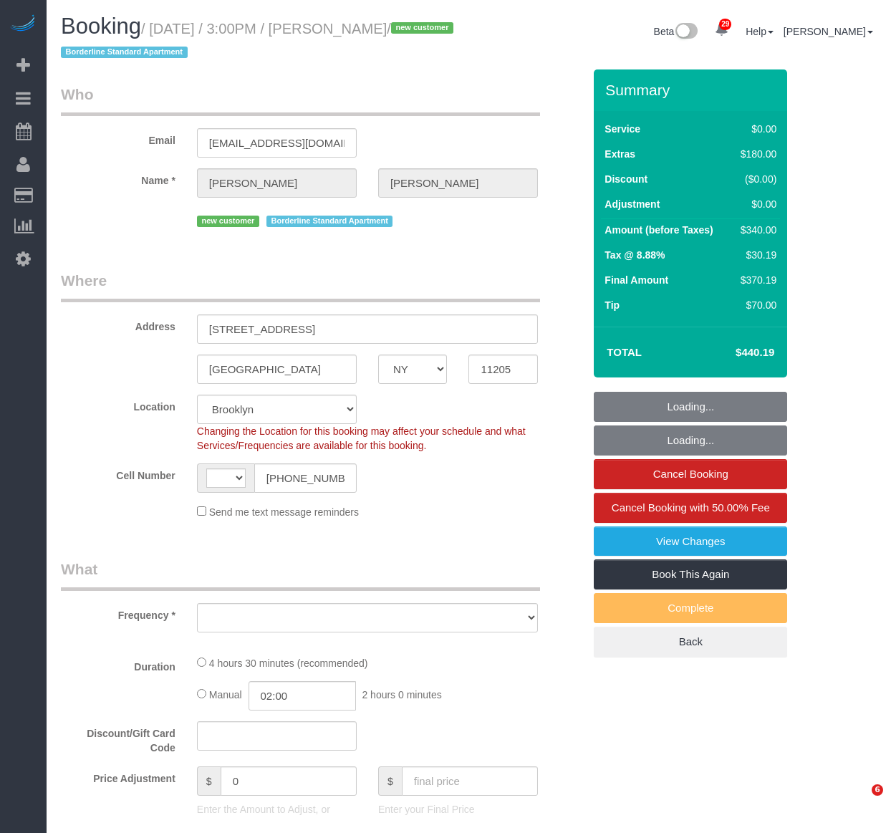
select select "NY"
select select "string:stripe-pm_1S56cq4VGloSiKo7mTPCRTxw"
select select "string:[GEOGRAPHIC_DATA]"
select select "object:834"
select select "spot1"
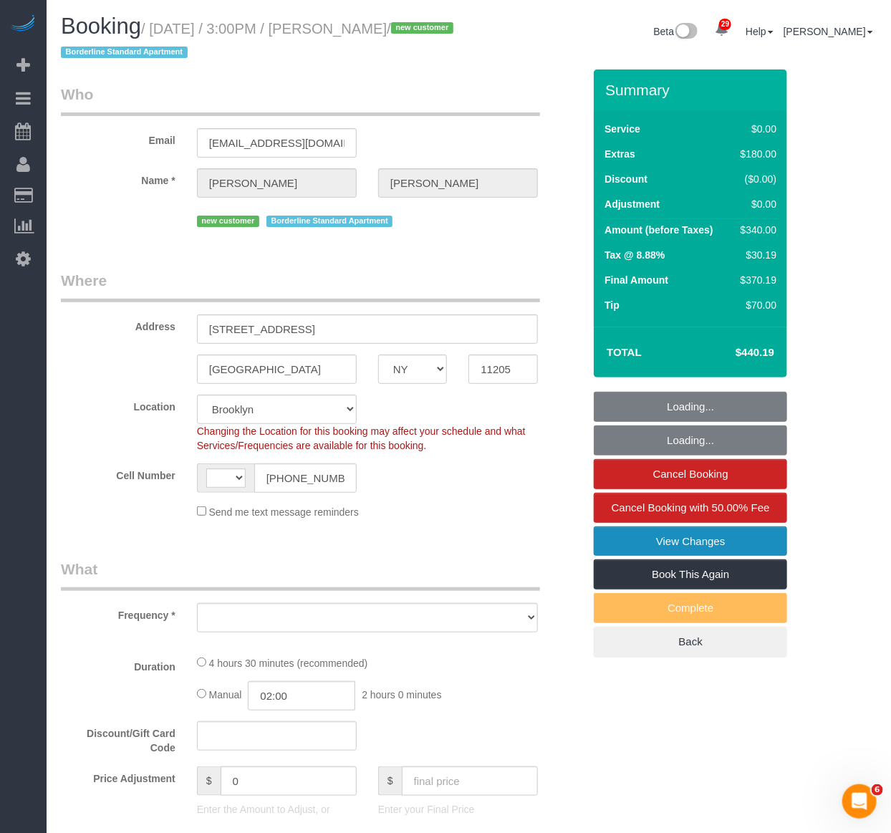
select select "number:89"
select select "number:79"
select select "number:15"
select select "number:6"
click at [676, 540] on link "View Changes" at bounding box center [690, 541] width 193 height 30
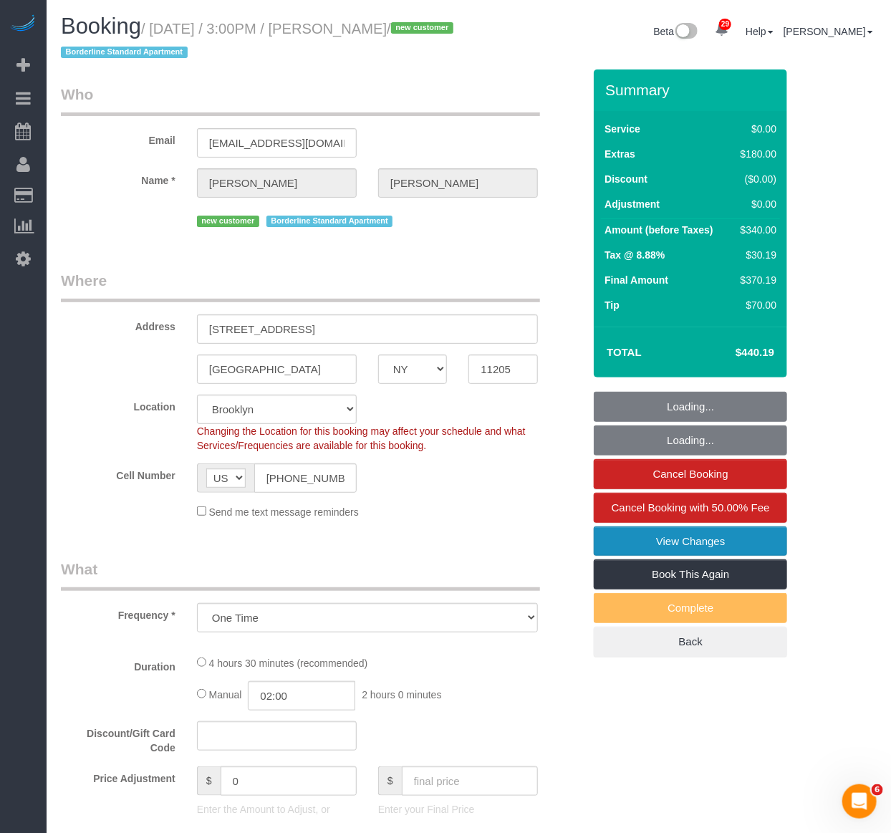
select select "1"
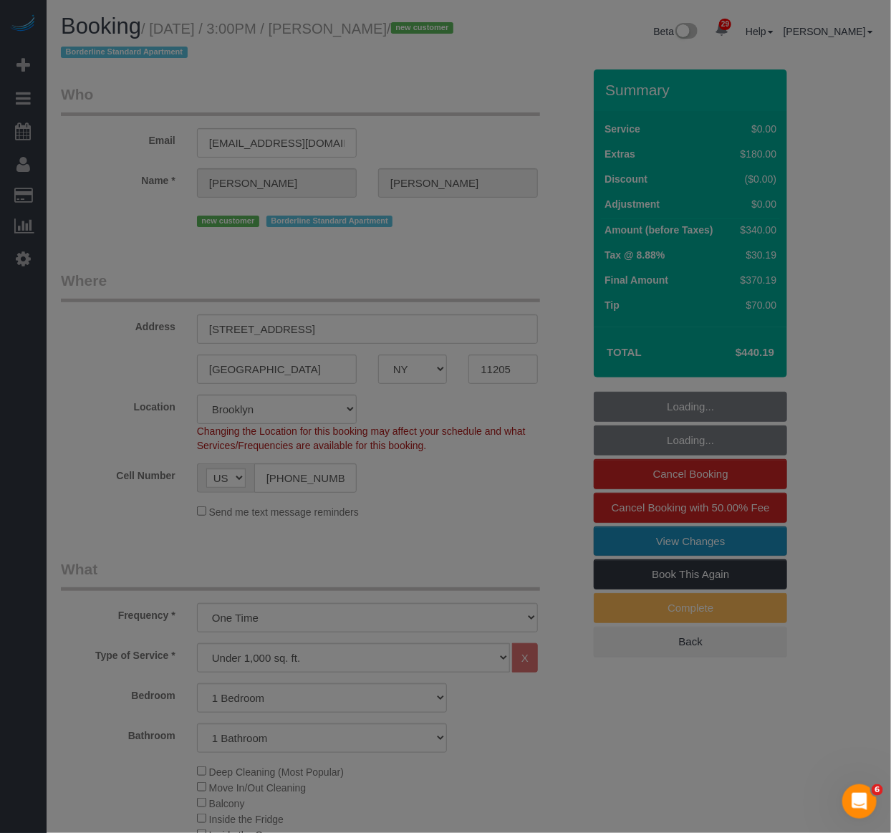
select select "object:1488"
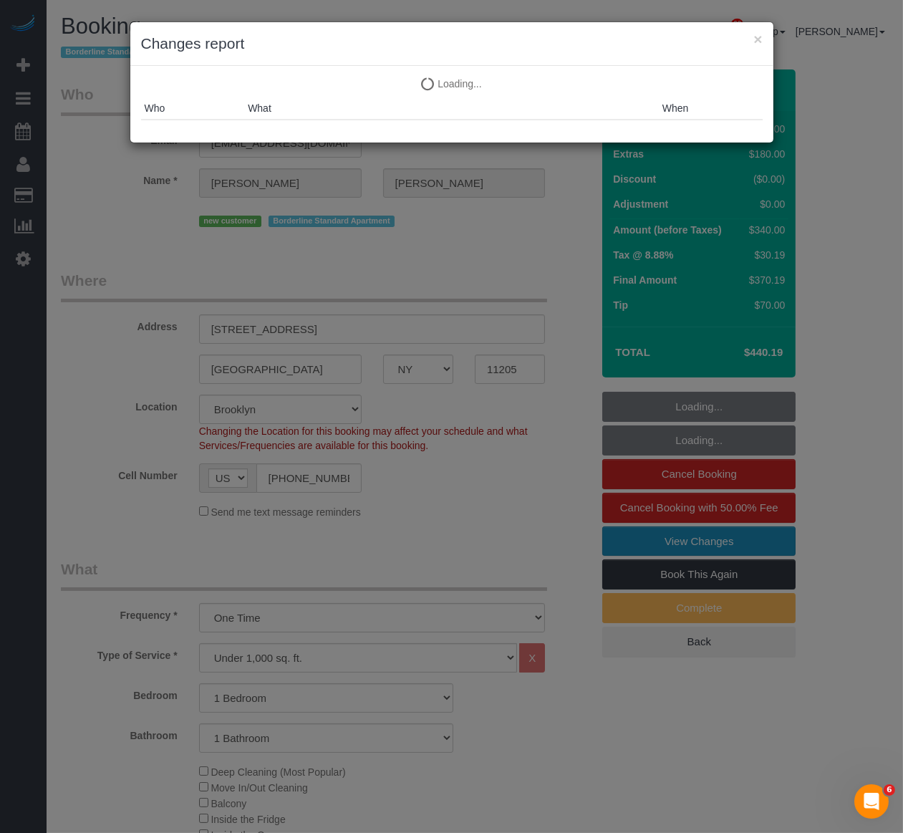
select select "1"
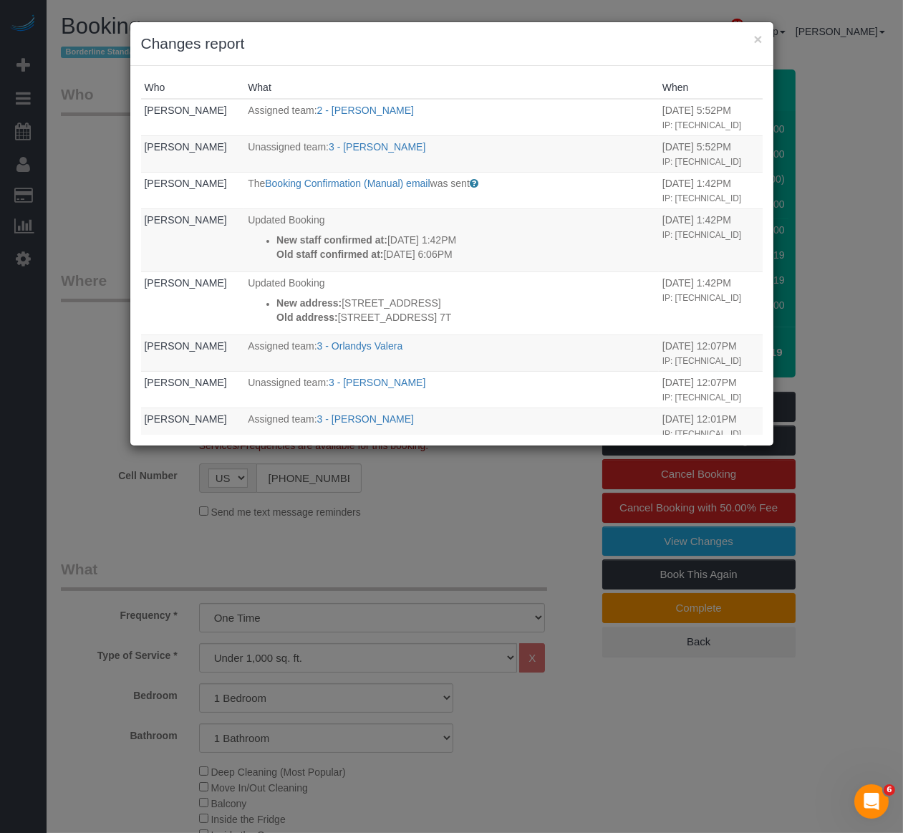
click at [496, 44] on h3 "Changes report" at bounding box center [452, 43] width 622 height 21
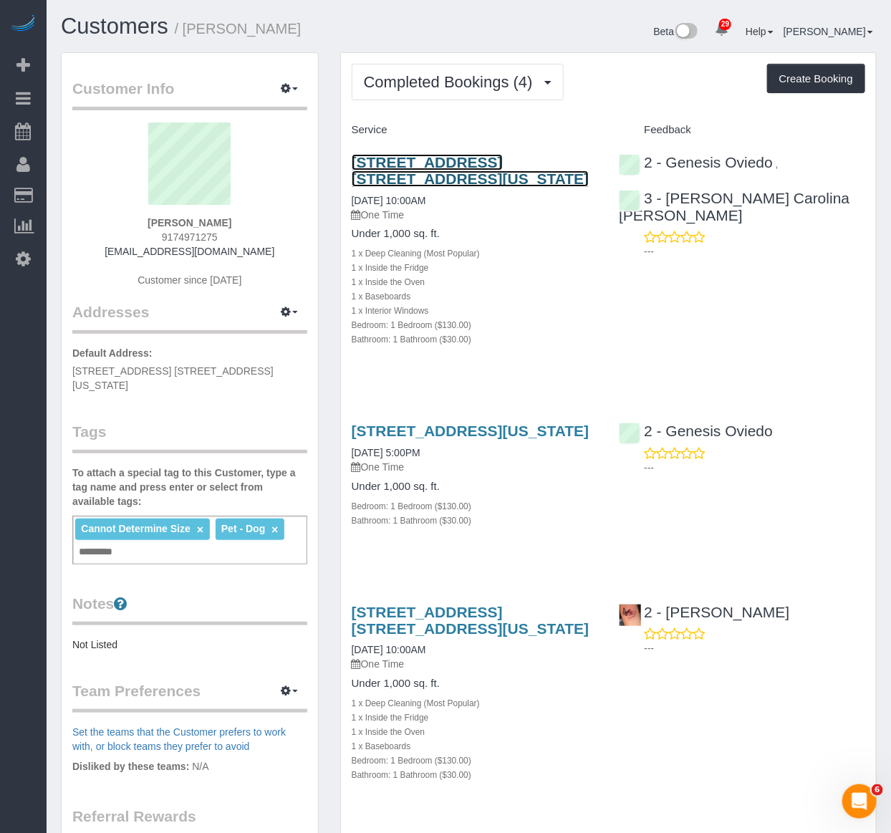
click at [500, 159] on link "[STREET_ADDRESS] [STREET_ADDRESS][US_STATE]" at bounding box center [471, 170] width 238 height 33
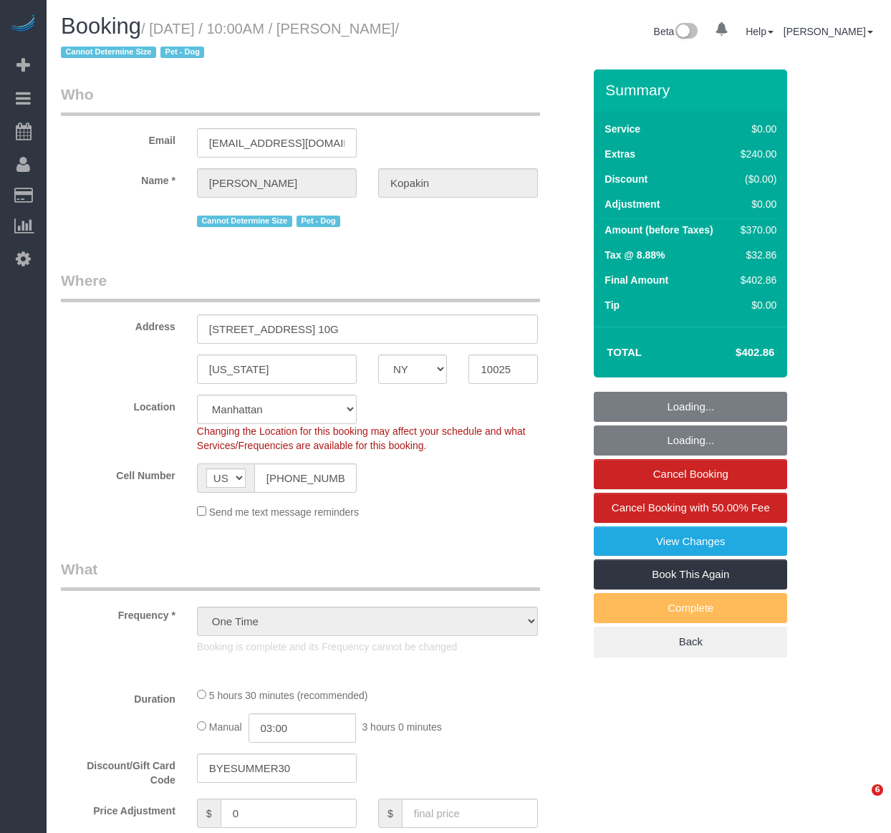
select select "NY"
select select "string:stripe-pm_1PyaSr4VGloSiKo7ahxQI7VL"
select select "number:58"
select select "number:72"
select select "number:13"
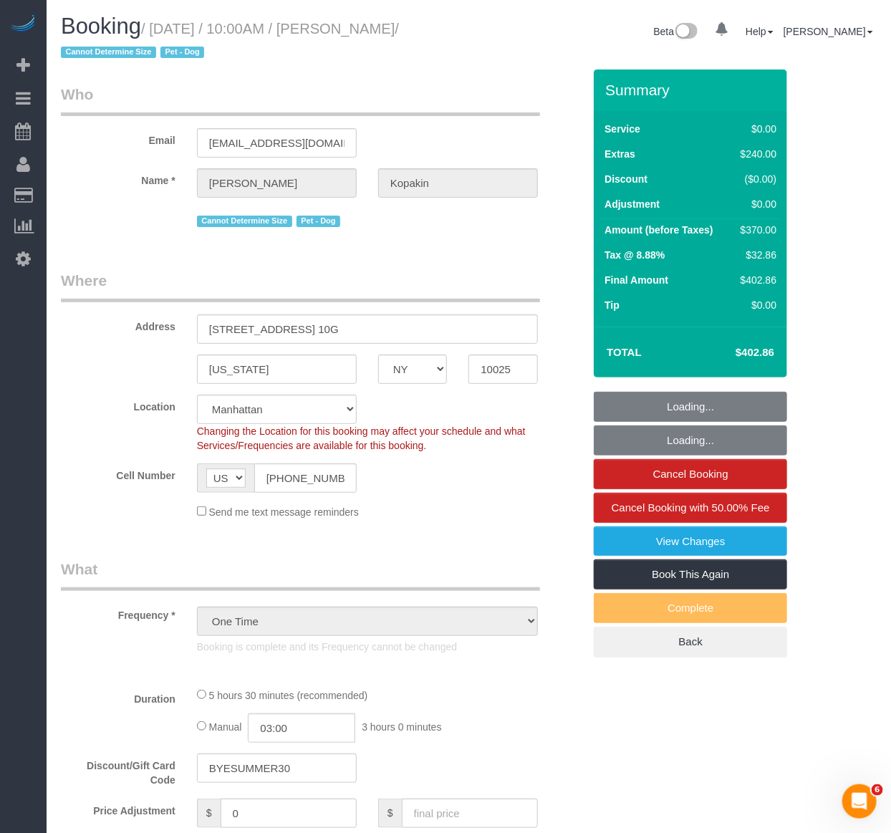
select select "number:5"
select select "1"
select select "spot1"
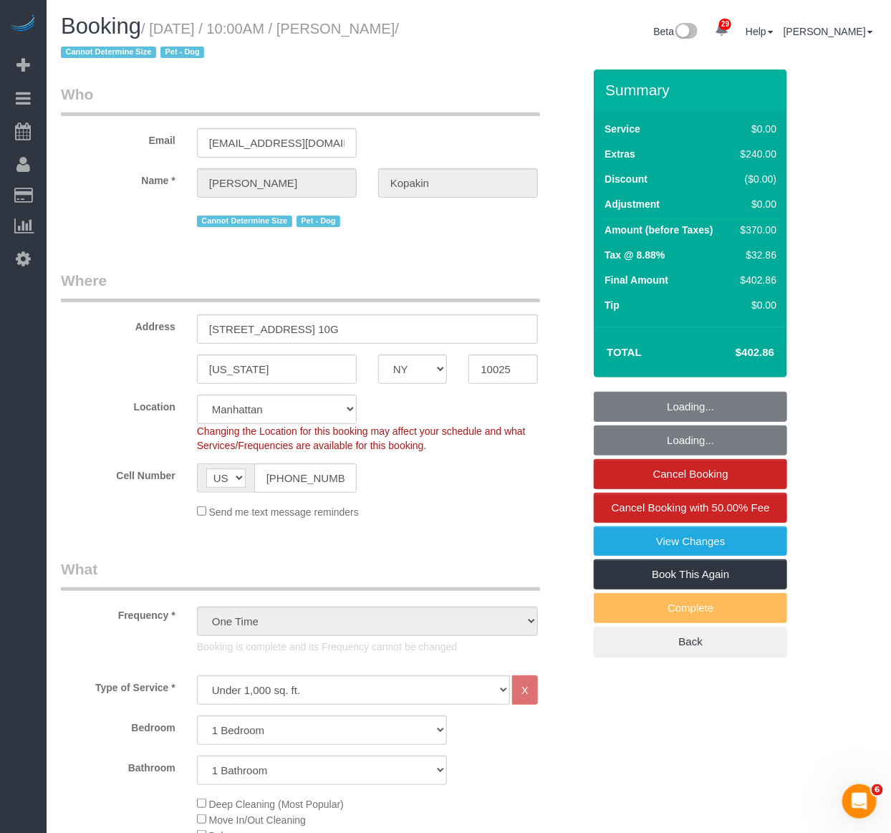
select select "object:1534"
select select "1"
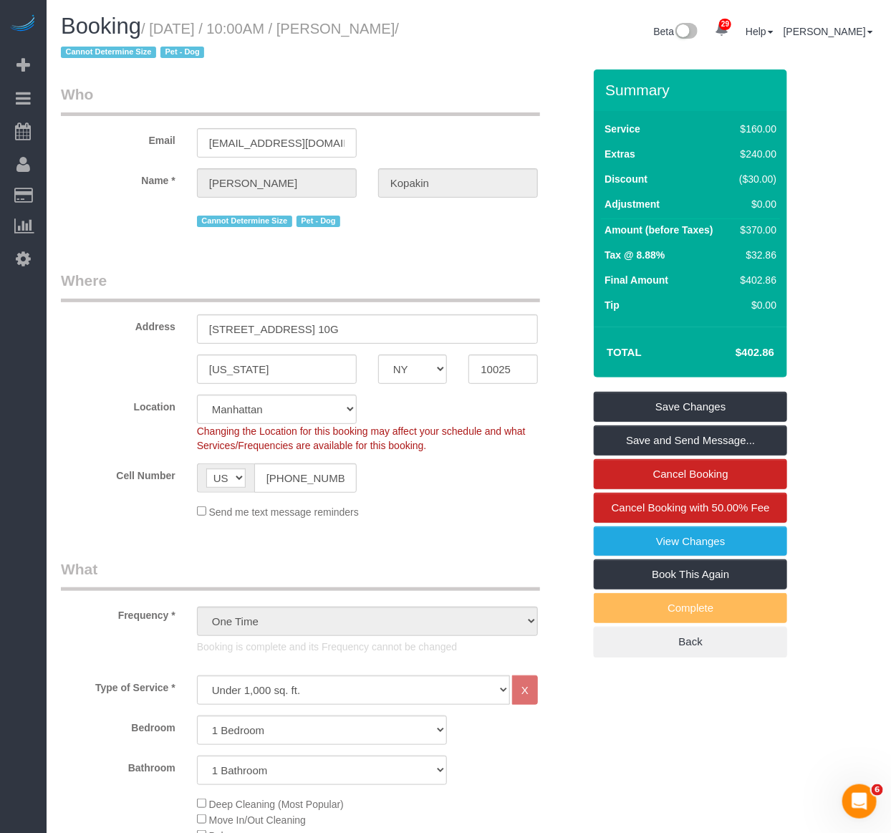
drag, startPoint x: 442, startPoint y: 29, endPoint x: 368, endPoint y: 27, distance: 73.8
click at [368, 27] on small "/ [DATE] / 10:00AM / [PERSON_NAME] / Cannot Determine Size Pet - Dog" at bounding box center [230, 41] width 338 height 40
click at [153, 19] on h1 "Booking / [DATE] / 10:00AM / [PERSON_NAME] / Cannot Determine Size Pet - Dog" at bounding box center [260, 38] width 398 height 49
drag, startPoint x: 153, startPoint y: 27, endPoint x: 438, endPoint y: 27, distance: 285.8
click at [399, 27] on small "/ [DATE] / 10:00AM / [PERSON_NAME] / Cannot Determine Size Pet - Dog" at bounding box center [230, 41] width 338 height 40
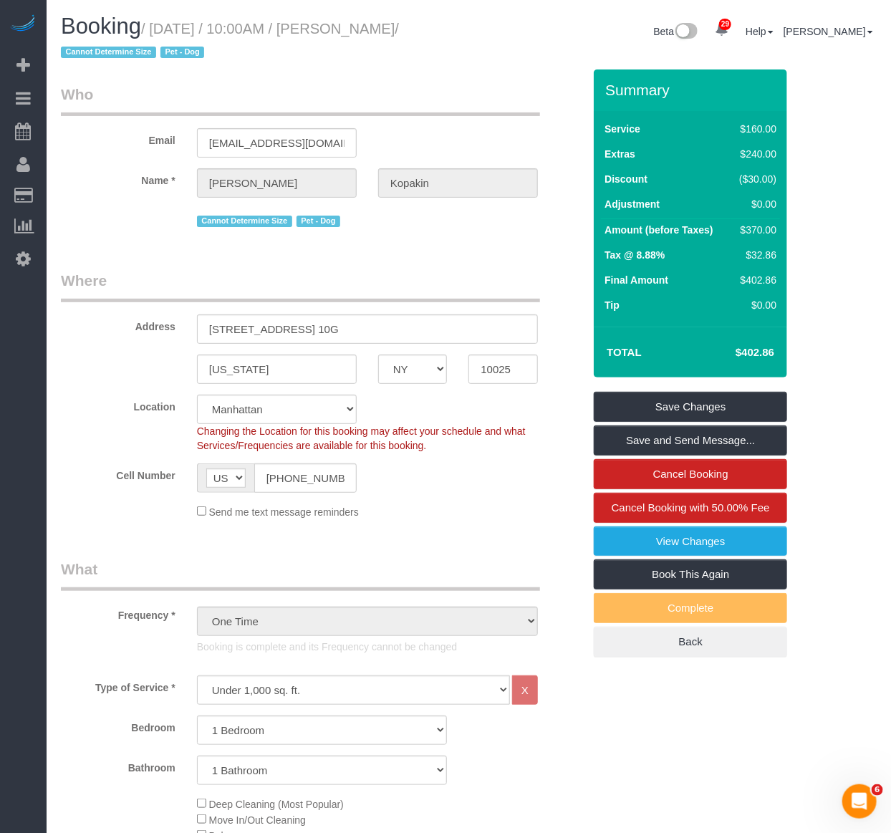
copy small "[DATE] / 10:00AM / [PERSON_NAME]"
click at [468, 62] on div "Booking / [DATE] / 10:00AM / [PERSON_NAME] / Cannot Determine Size Pet - Dog" at bounding box center [259, 41] width 419 height 55
drag, startPoint x: 435, startPoint y: 29, endPoint x: 155, endPoint y: 14, distance: 280.4
click at [155, 14] on h1 "Booking / [DATE] / 10:00AM / [PERSON_NAME] / Cannot Determine Size Pet - Dog" at bounding box center [260, 38] width 398 height 49
copy small "[DATE] / 10:00AM / [PERSON_NAME]"
